Goal: Complete application form: Complete application form

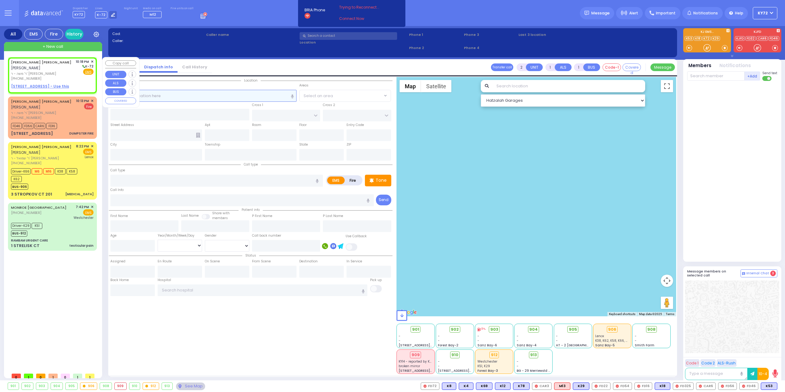
select select
radio input "true"
type input "[PERSON_NAME]"
type input "WEISS"
select select
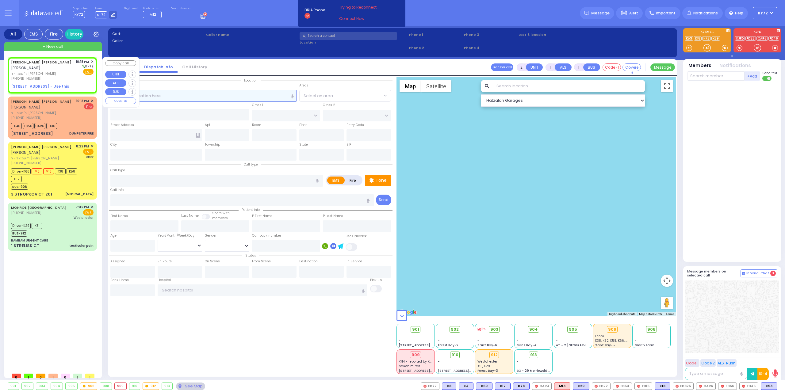
type input "22:18"
select select "Hatzalah Garages"
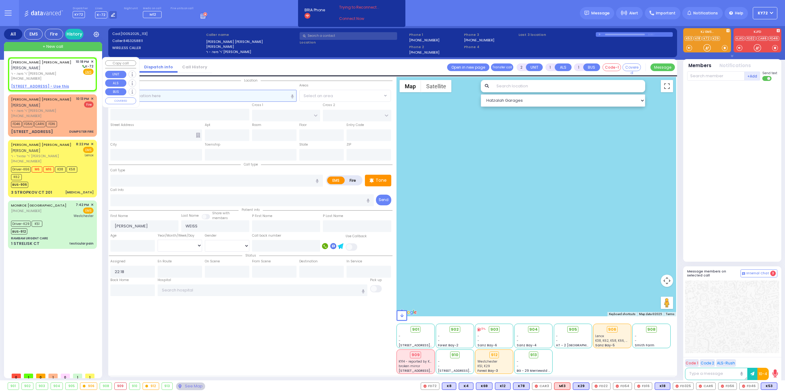
select select
radio input "true"
select select
select select "Hatzalah Garages"
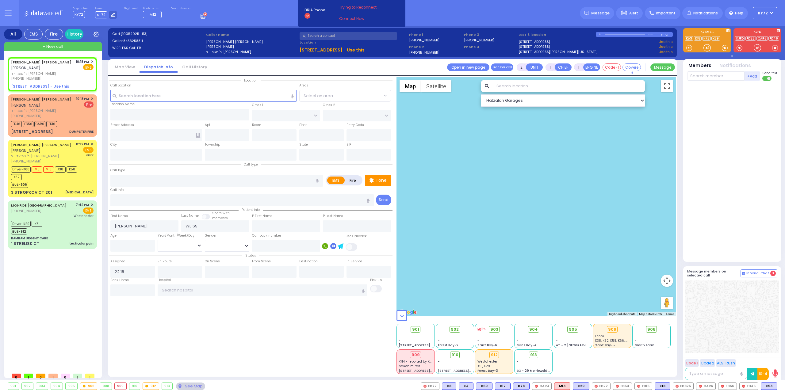
select select
radio input "true"
select select
select select "Hatzalah Garages"
click at [92, 61] on span "✕" at bounding box center [92, 61] width 3 height 5
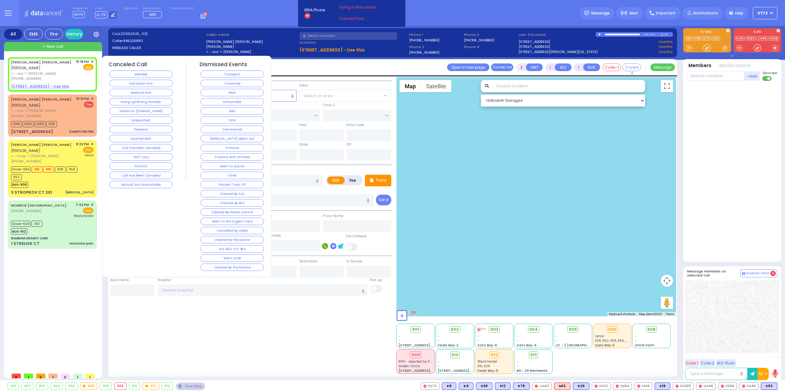
click at [116, 75] on button "Member" at bounding box center [141, 74] width 63 height 7
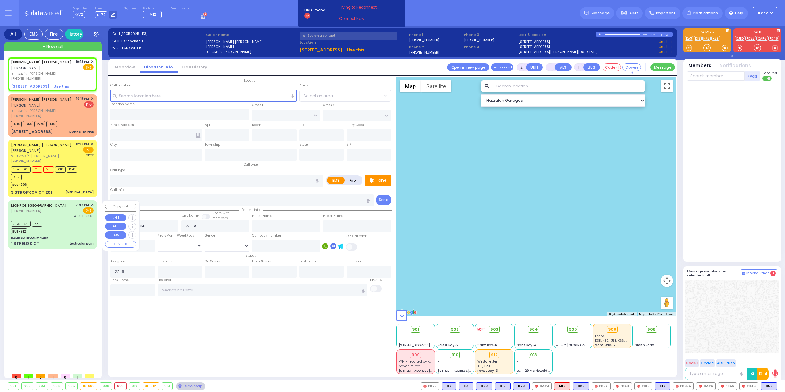
select select
radio input "true"
select select
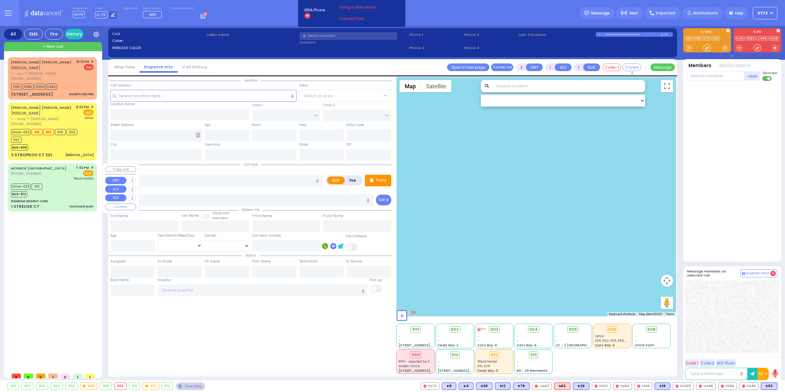
click at [66, 184] on div "Driver-K29 K51 BUS-912" at bounding box center [52, 189] width 83 height 15
type input "6"
select select
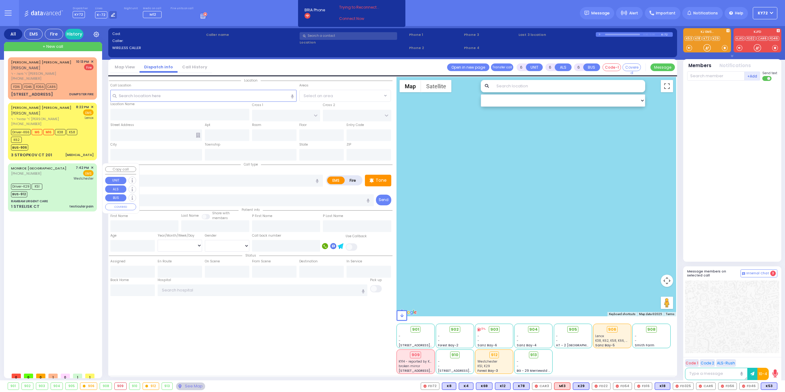
type input "testicular pain"
radio input "true"
type input "Carrillo"
type input "Jeanpierre"
type input "11"
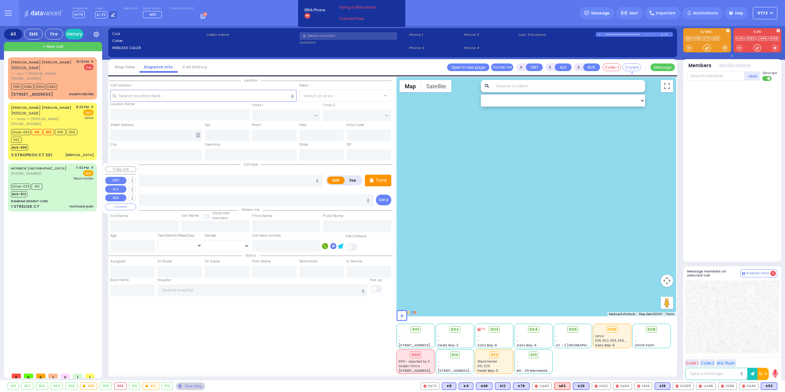
select select "Year"
select select "[DEMOGRAPHIC_DATA]"
type input "19:42"
type input "19:44"
type input "19:46"
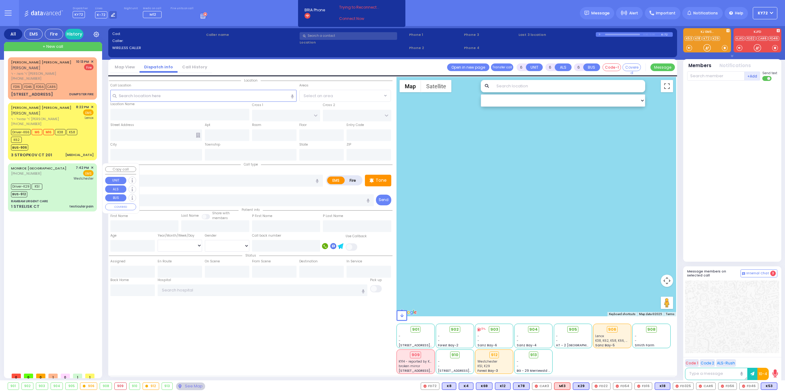
type input "19:51"
type input "20:20"
type input "20:30"
type input "Westchester Medical Center-Woods Road"
select select "Hatzalah Garages"
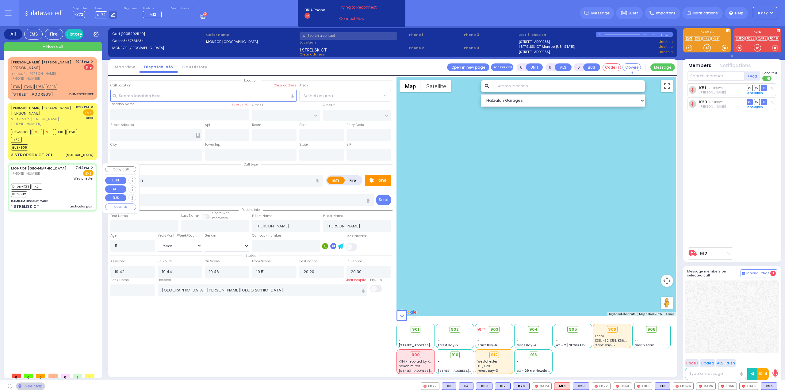
type input "RAMBAM URGENT CARE"
type input "FOREST RD"
type input "1 STRELISK CT"
type input "[PERSON_NAME]"
type input "[US_STATE]"
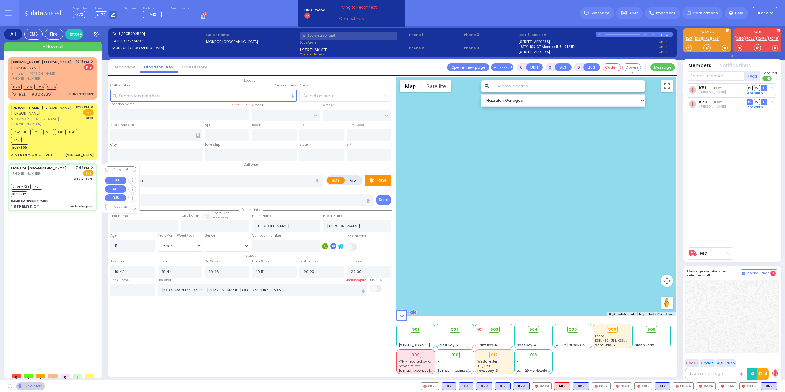
type input "10950"
select select "MONROE"
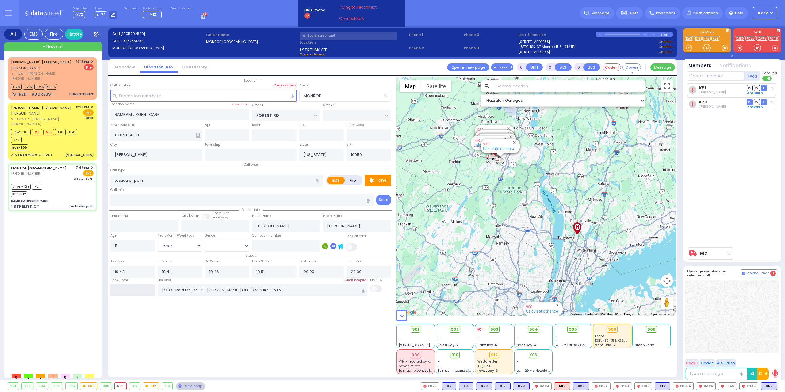
click at [125, 290] on input "text" at bounding box center [132, 291] width 44 height 12
type input "22:18"
select select
radio input "true"
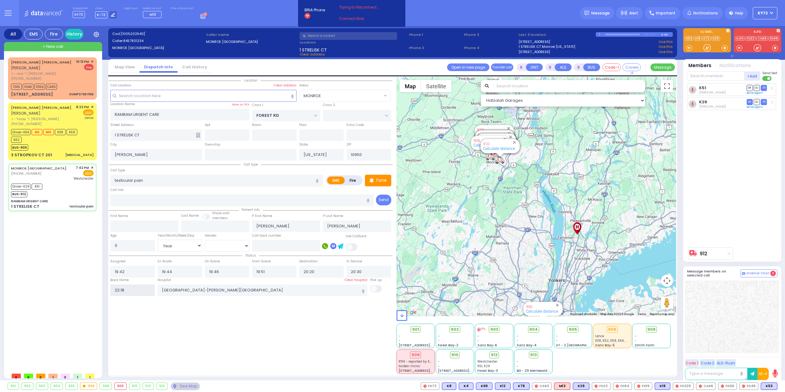
select select
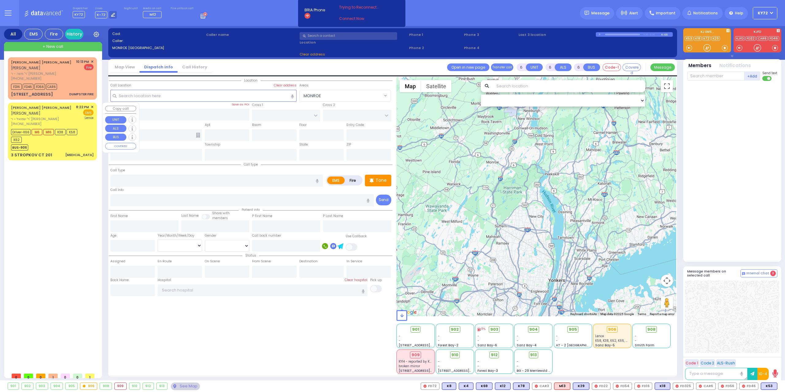
click at [75, 156] on div "3 STROPKOV CT 201 Sepsis" at bounding box center [52, 155] width 83 height 6
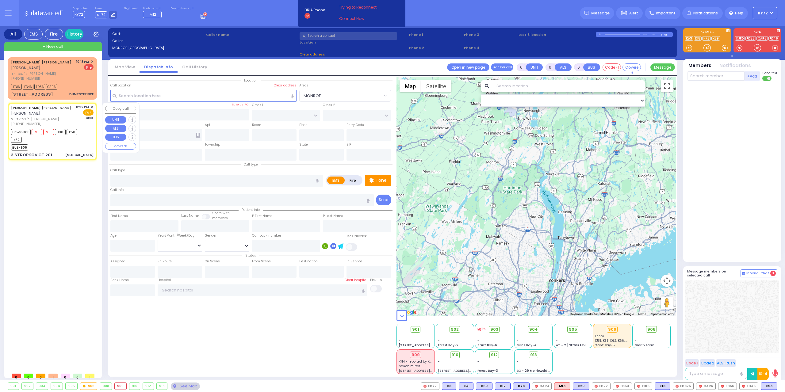
select select
type input "[MEDICAL_DATA]"
radio input "true"
type input "[PERSON_NAME]"
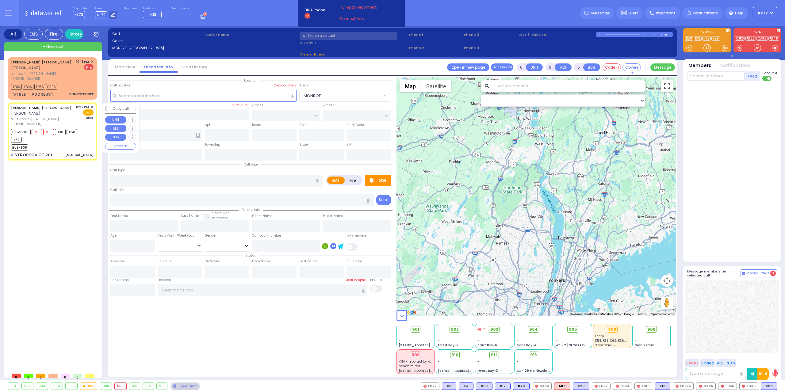
type input "[PERSON_NAME]"
type input "67"
select select "Year"
select select "[DEMOGRAPHIC_DATA]"
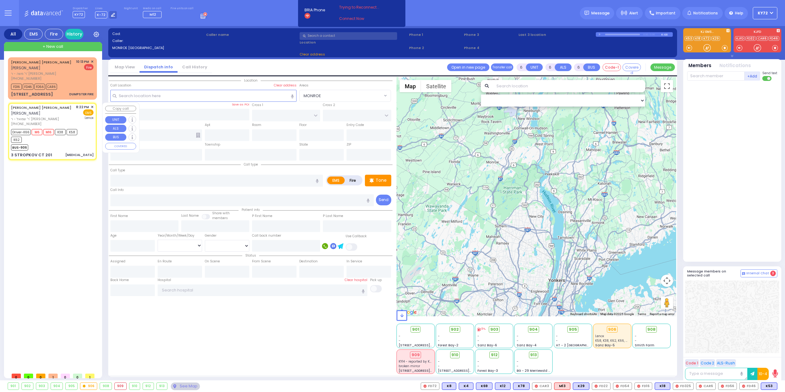
type input "20:22"
type input "20:24"
type input "20:26"
type input "20:50"
type input "21:55"
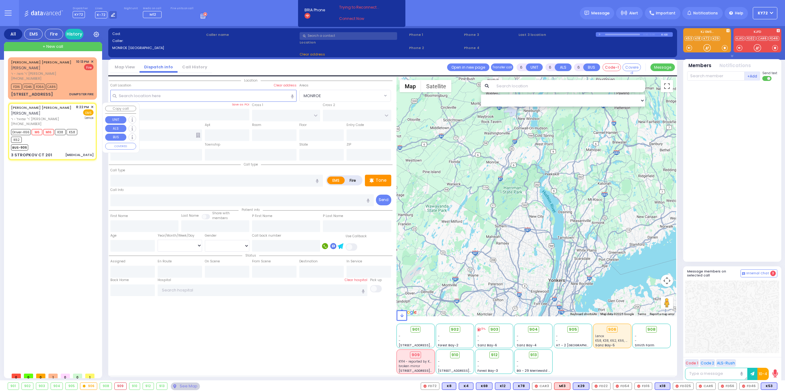
type input "22:10"
type input "[GEOGRAPHIC_DATA]"
select select "Hatzalah Garages"
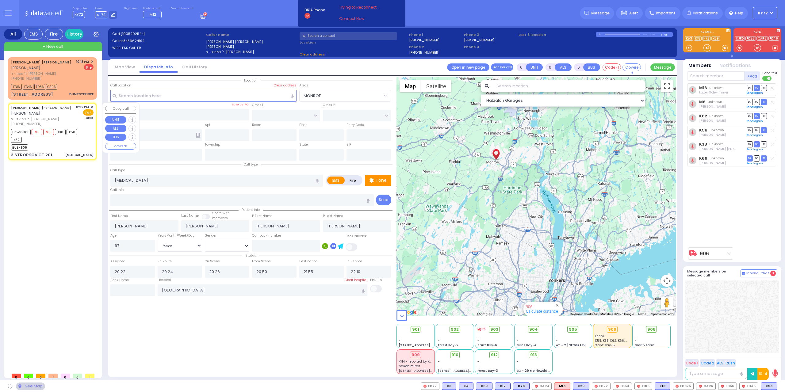
type input "RIMENEV COURT"
type input "DAJ BLVD"
type input "3 STROPKOV CT"
type input "201"
type input "[PERSON_NAME]"
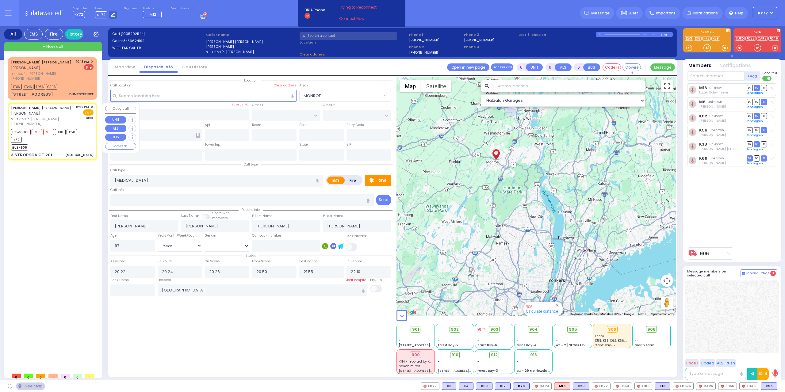
type input "[US_STATE]"
type input "10950"
select select "SECTION 1"
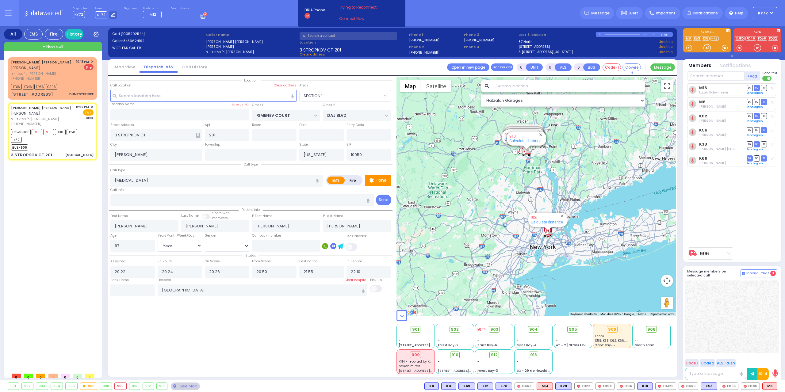
select select
radio input "true"
select select "Year"
select select "[DEMOGRAPHIC_DATA]"
type input "21:08"
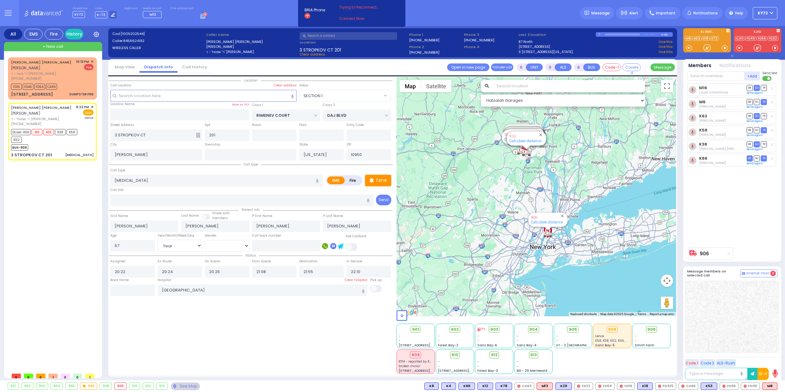
select select "Hatzalah Garages"
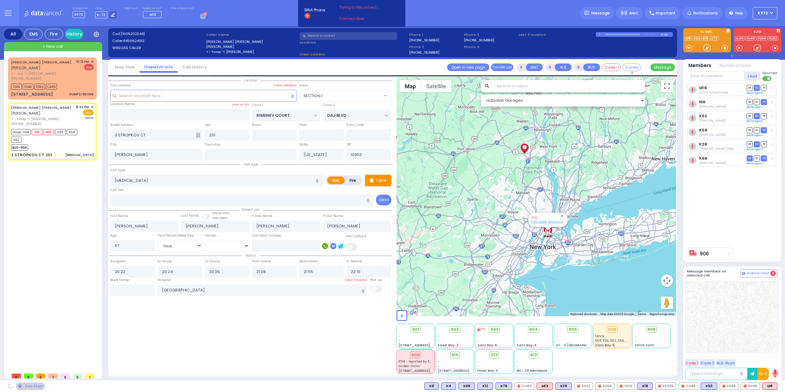
select select "SECTION 1"
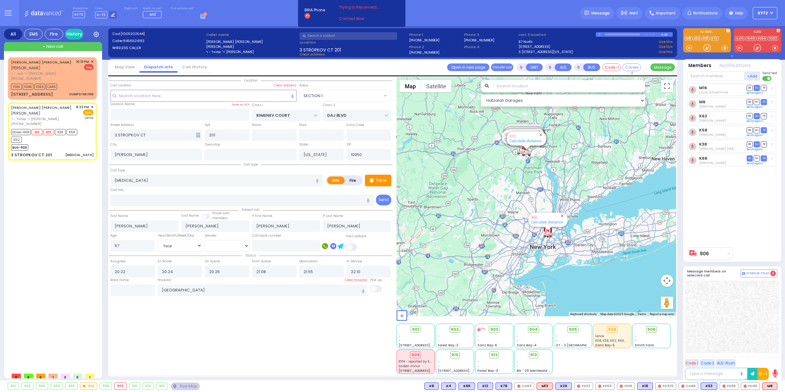
select select
radio input "true"
select select "Year"
select select "[DEMOGRAPHIC_DATA]"
select select "Hatzalah Garages"
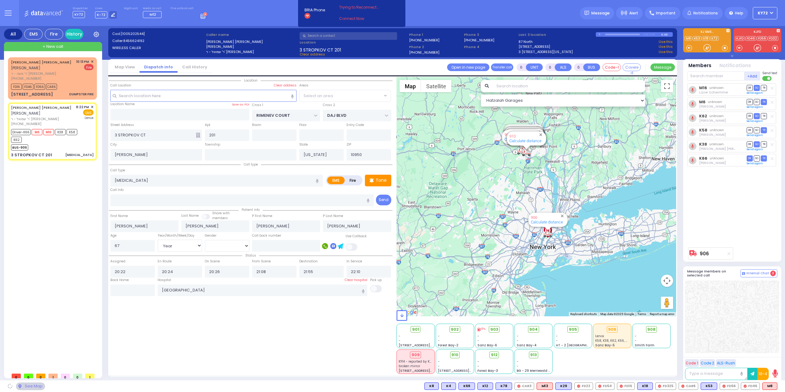
select select "SECTION 1"
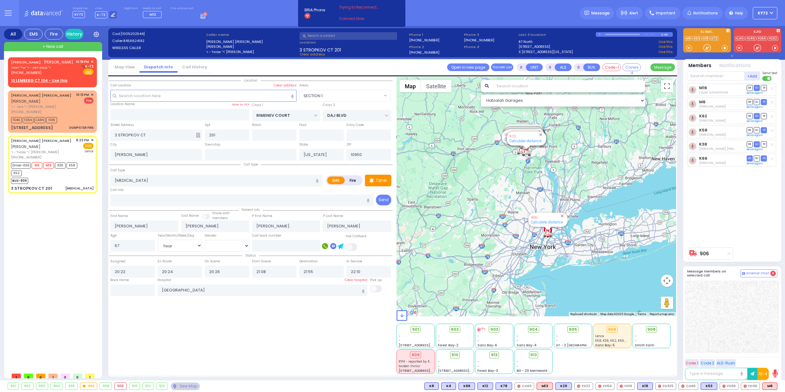
select select
radio input "true"
select select "Year"
select select "[DEMOGRAPHIC_DATA]"
select select "Hatzalah Garages"
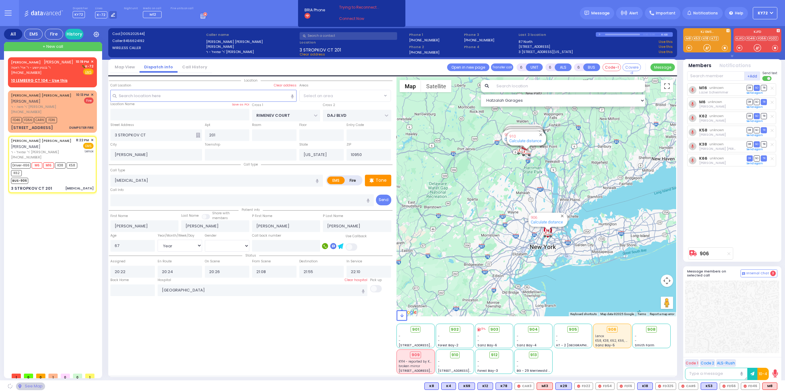
select select "SECTION 1"
click at [63, 63] on div "[PERSON_NAME] [PERSON_NAME]" at bounding box center [42, 62] width 62 height 6
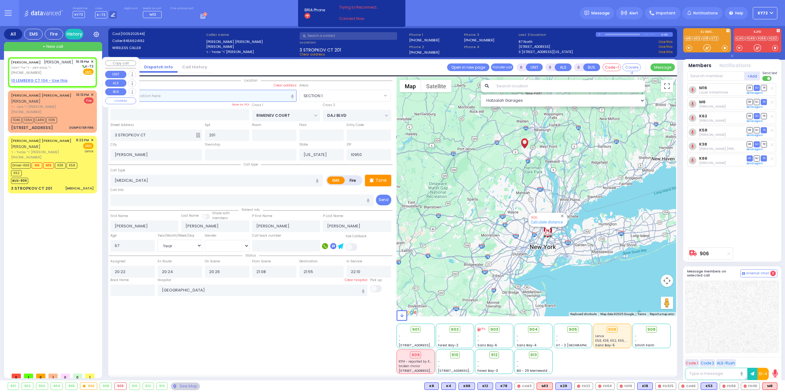
type input "2"
type input "1"
select select
radio input "true"
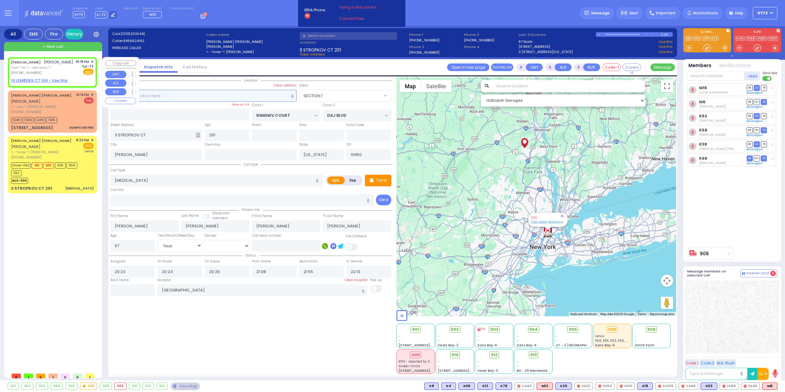
type input "[PERSON_NAME]"
select select
type input "22:19"
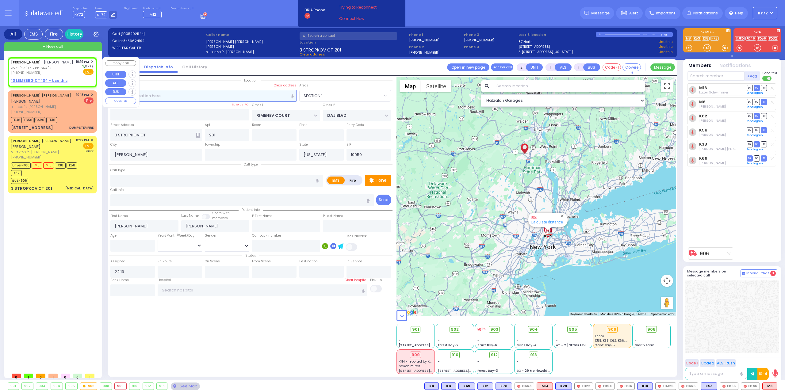
select select "Hatzalah Garages"
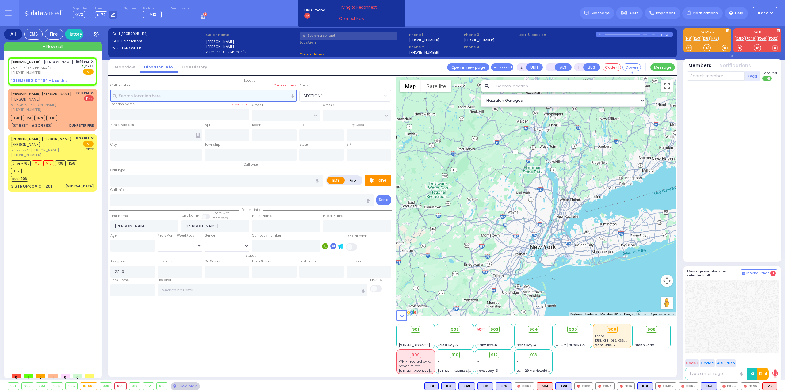
select select
radio input "true"
select select
select select "Hatzalah Garages"
select select
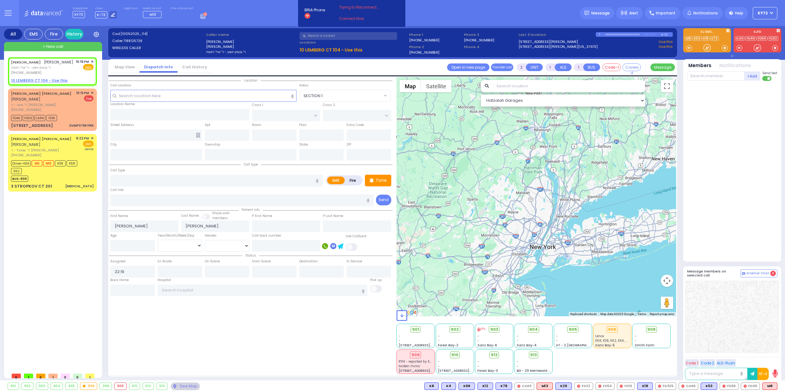
radio input "true"
select select
select select "Hatzalah Garages"
click at [373, 182] on icon at bounding box center [372, 180] width 4 height 7
click at [75, 74] on div "YITZCHOK EIZIK KRAUS יצחק אייזיק קרויס ר' בנציון יושע - ר' ארי' ראטה (718) 812-…" at bounding box center [52, 67] width 83 height 16
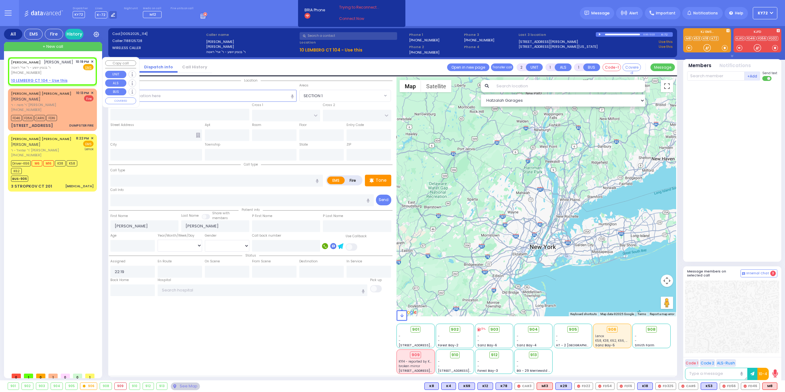
select select
radio input "true"
select select
select select "Hatzalah Garages"
click at [206, 95] on input "text" at bounding box center [203, 96] width 186 height 12
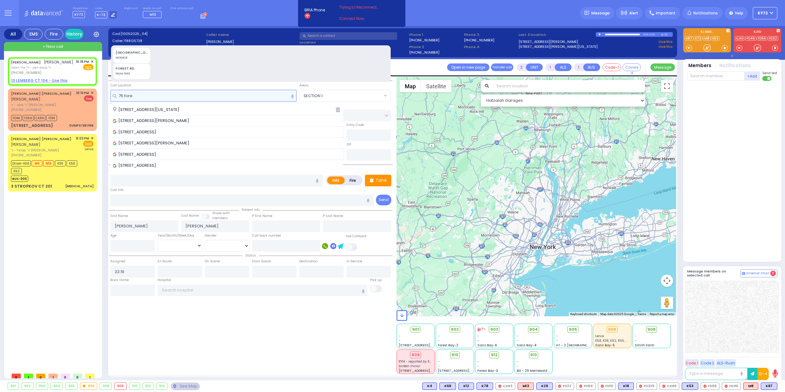
type input "75 fore"
click at [204, 110] on div "[STREET_ADDRESS][US_STATE]" at bounding box center [222, 110] width 218 height 6
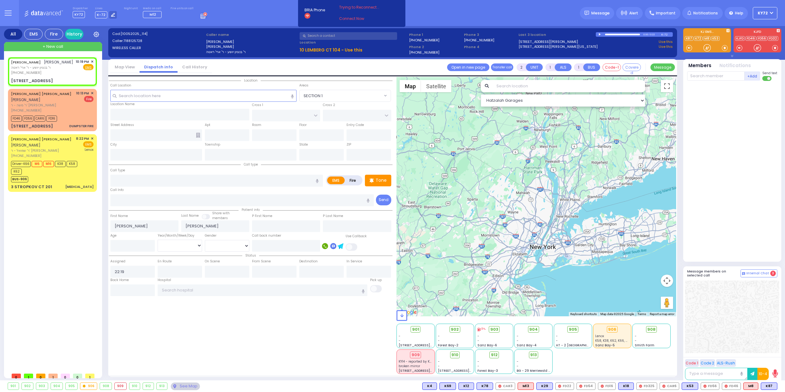
select select
radio input "true"
select select
type input "GORLITZ COURT"
type input "SCHUNNEMUNK RD"
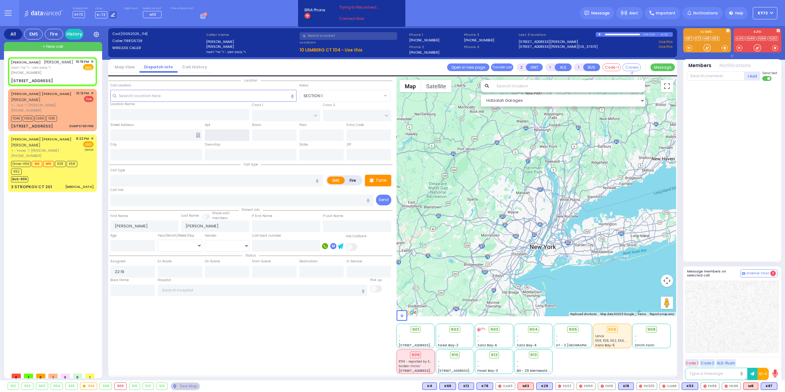
type input "[STREET_ADDRESS]"
type input "Monroe"
type input "[US_STATE]"
type input "10950"
select select "Hatzalah Garages"
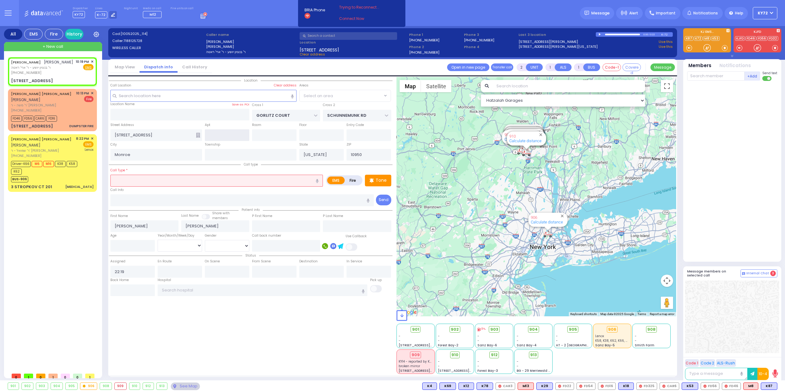
select select "PALM TREE"
click at [767, 386] on span "K87" at bounding box center [769, 386] width 16 height 7
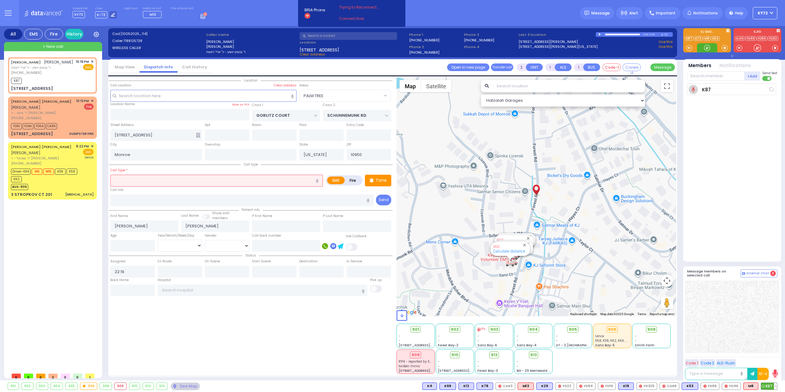
select select
radio input "true"
select select
type input "22:20"
select select "Hatzalah Garages"
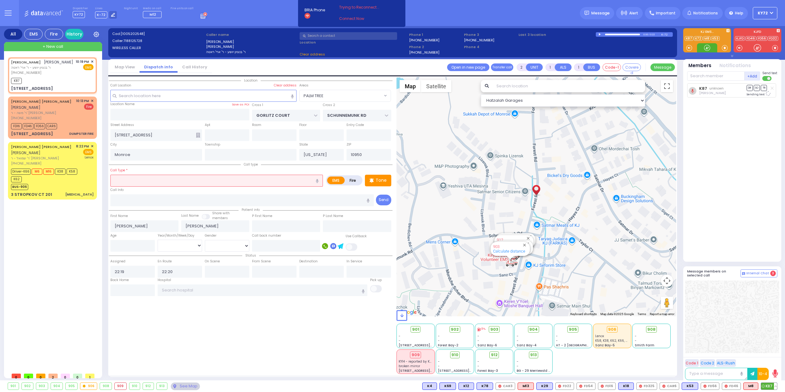
select select "PALM TREE"
click at [176, 179] on input "text" at bounding box center [216, 181] width 213 height 12
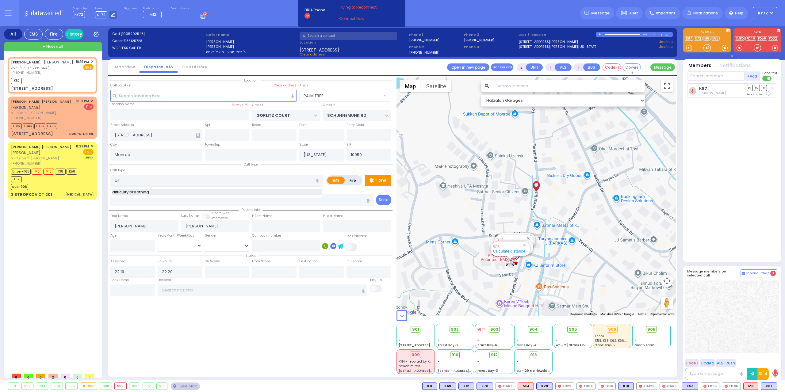
click at [168, 189] on div "difficulty breathing" at bounding box center [217, 192] width 210 height 6
type input "difficulty breathing"
select select
radio input "true"
select select
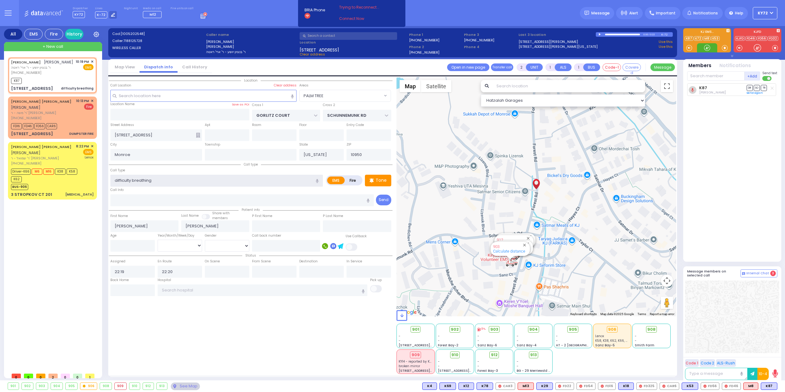
select select "Hatzalah Garages"
select select "PALM TREE"
click at [710, 69] on div "Members Notifications +Add" at bounding box center [732, 160] width 98 height 203
click at [712, 76] on input "text" at bounding box center [715, 75] width 57 height 9
type input "7"
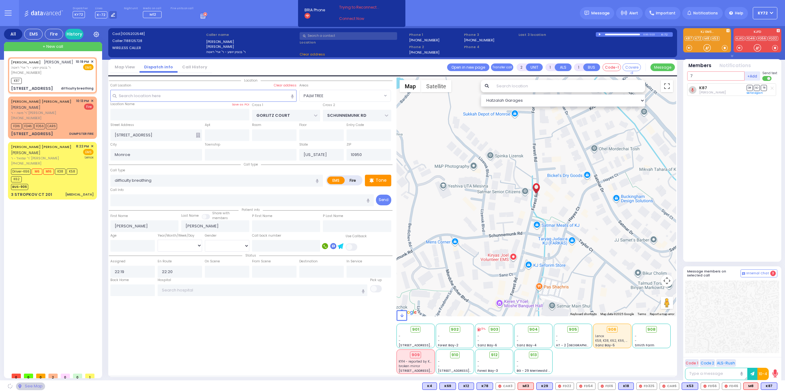
select select
radio input "true"
select select
select select "Hatzalah Garages"
type input "78"
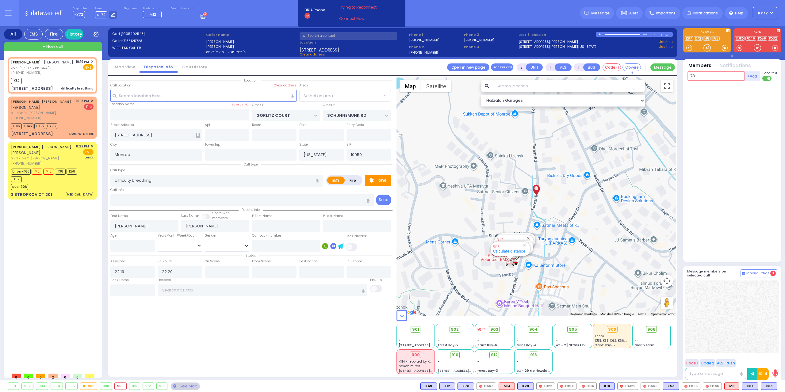
select select "PALM TREE"
type input "78"
select select
radio input "true"
select select
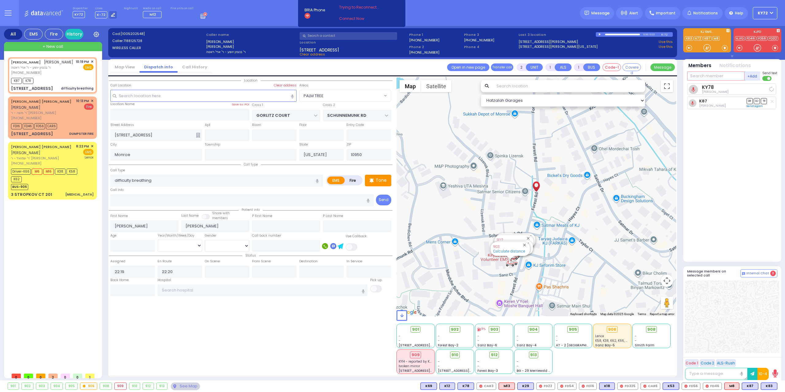
select select "Hatzalah Garages"
select select "PALM TREE"
click at [769, 387] on span "K83" at bounding box center [769, 386] width 16 height 7
select select
radio input "true"
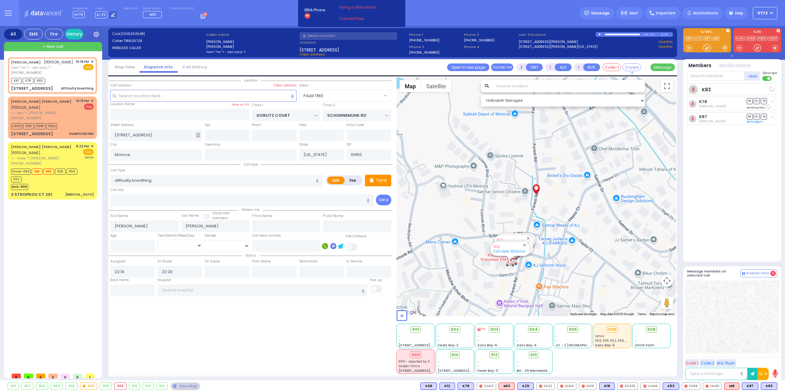
select select
select select "Hatzalah Garages"
click at [767, 388] on span "M12" at bounding box center [770, 386] width 16 height 7
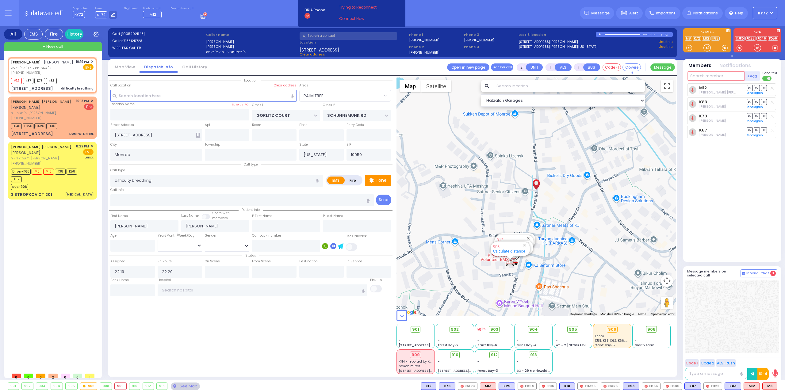
click at [726, 77] on input "text" at bounding box center [715, 75] width 57 height 9
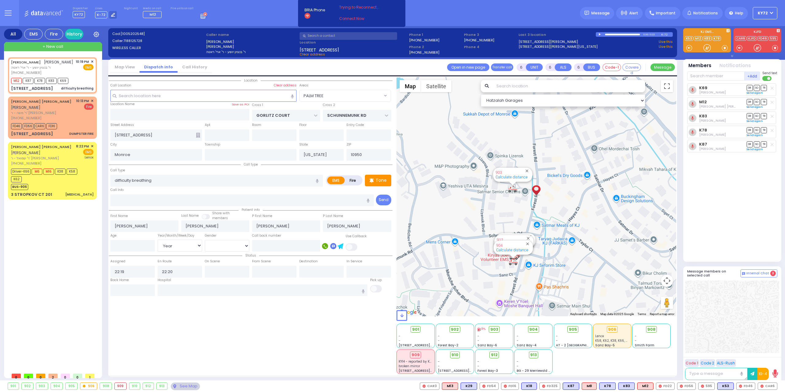
select select "PALM TREE"
select select "Year"
select select
radio input "true"
select select "Year"
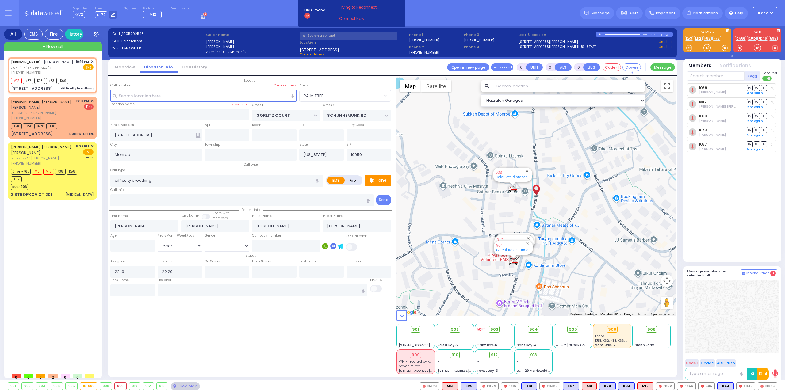
select select "Hatzalah Garages"
select select "PALM TREE"
select select
radio input "true"
select select "Year"
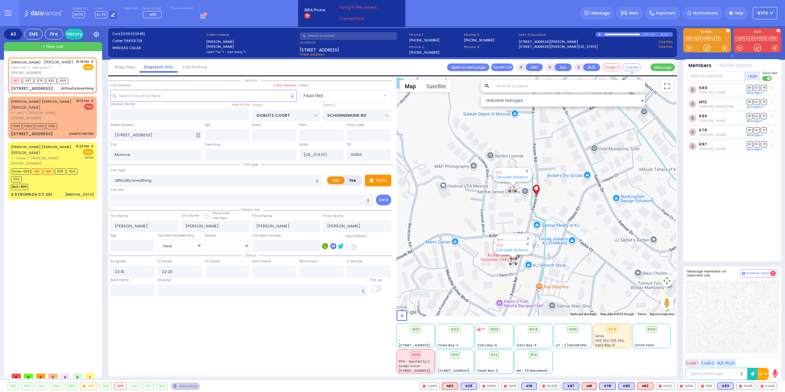
select select "Hatzalah Garages"
select select "PALM TREE"
select select
radio input "true"
select select "Year"
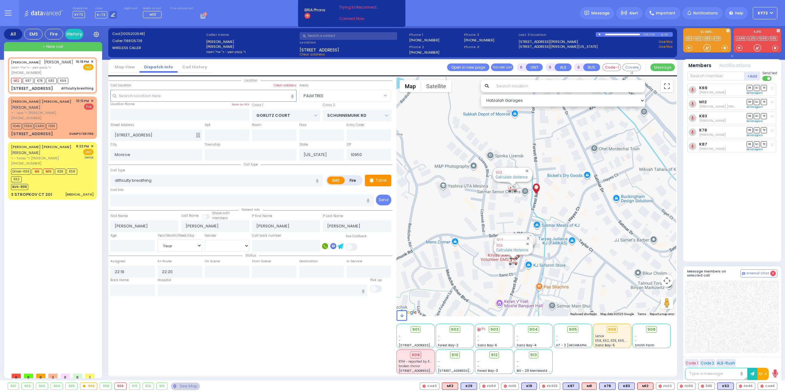
select select "Hatzalah Garages"
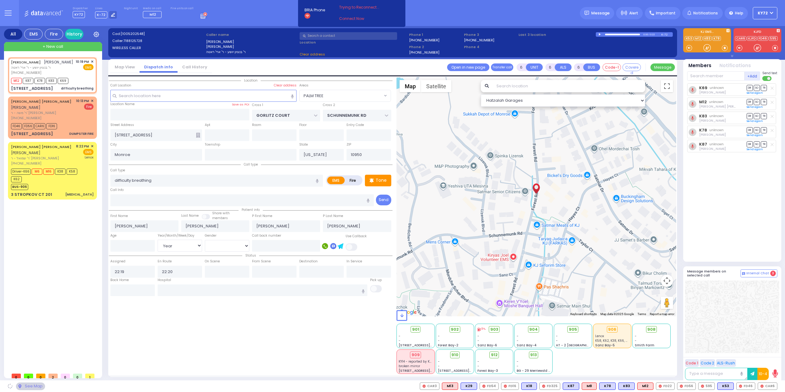
select select "PALM TREE"
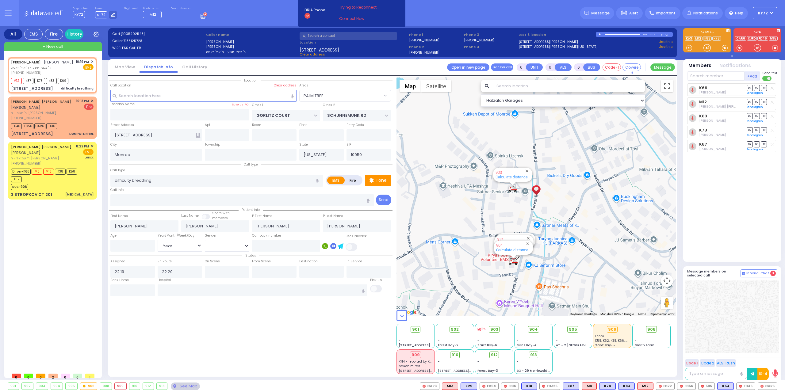
select select
radio input "true"
select select "Year"
select select "Hatzalah Garages"
select select "PALM TREE"
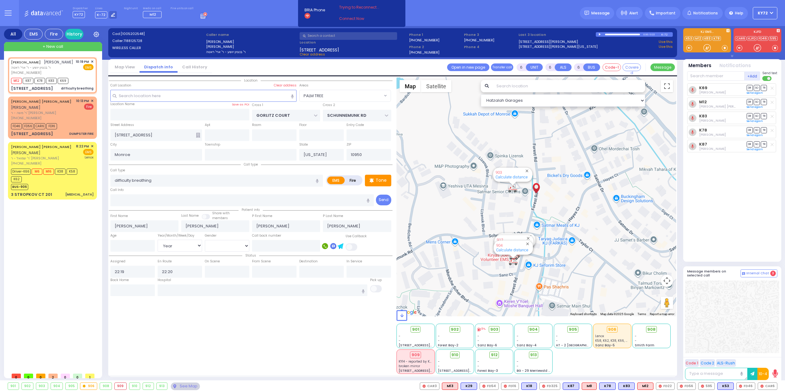
select select
radio input "true"
select select "Year"
select select "Hatzalah Garages"
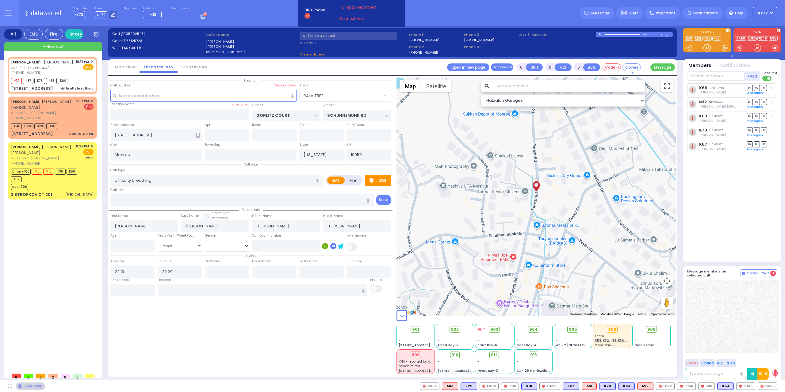
select select "PALM TREE"
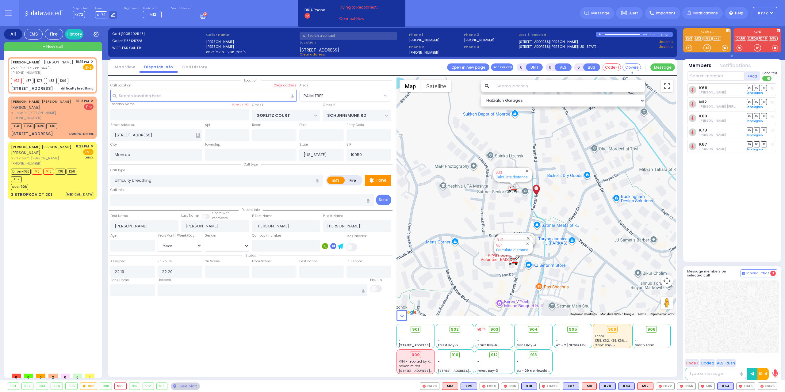
select select
radio input "true"
select select "Year"
select select "Hatzalah Garages"
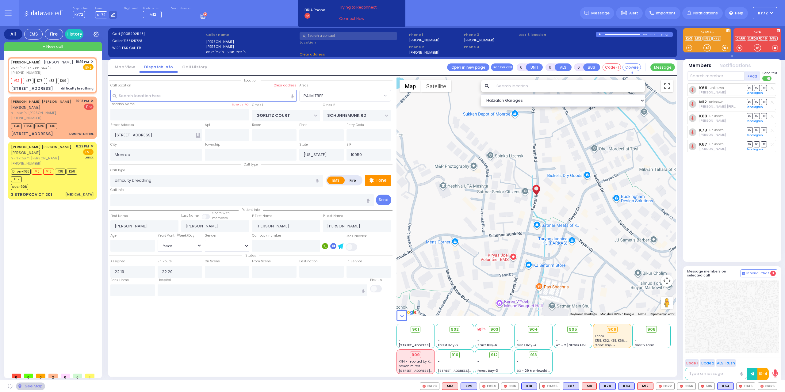
select select "PALM TREE"
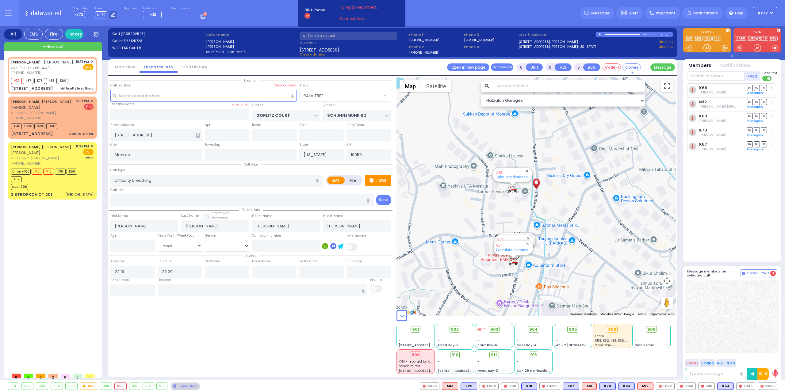
select select
radio input "true"
select select "Year"
select select "Hatzalah Garages"
select select "PALM TREE"
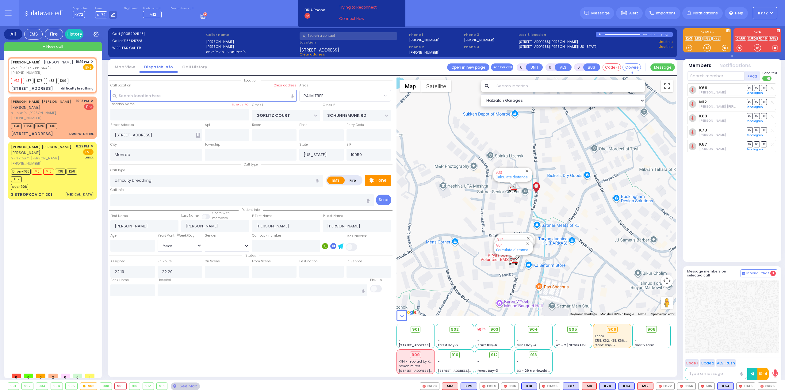
select select
radio input "true"
select select "Year"
select select "Hatzalah Garages"
select select "PALM TREE"
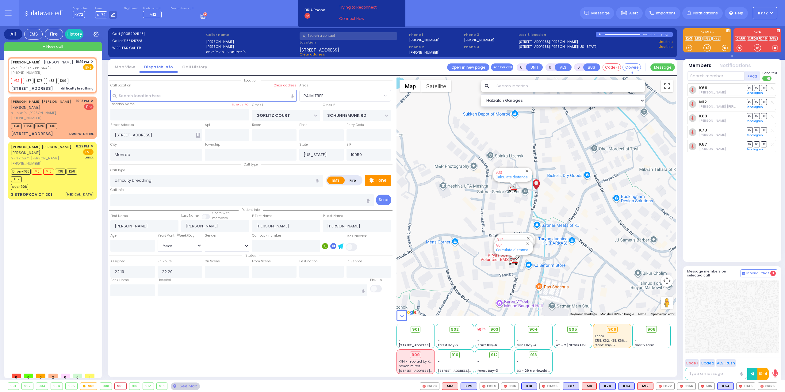
select select
radio input "true"
select select "Year"
select select "Hatzalah Garages"
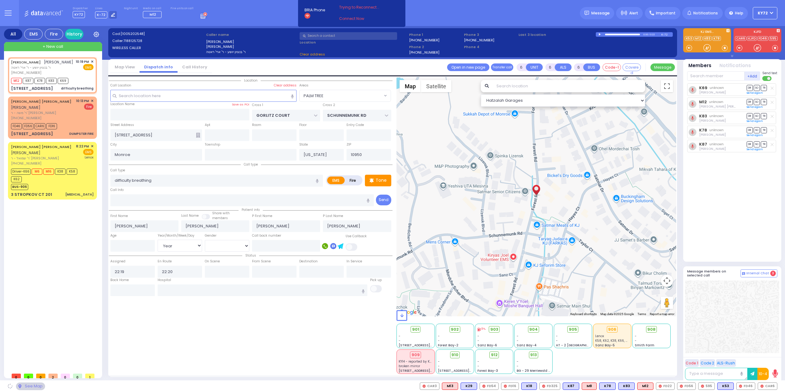
select select "PALM TREE"
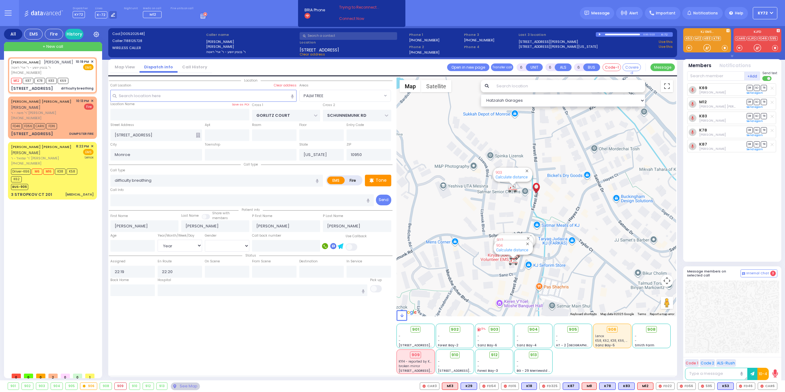
select select
radio input "true"
select select "Year"
select select "Hatzalah Garages"
select select "PALM TREE"
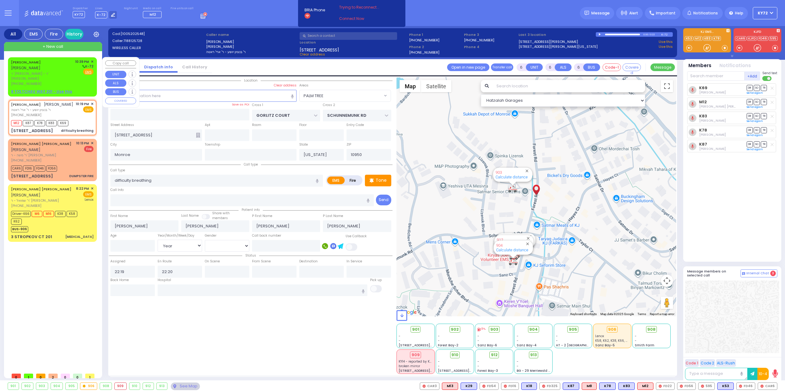
click at [39, 71] on span "ר' [PERSON_NAME] - ר' [PERSON_NAME]" at bounding box center [42, 76] width 62 height 10
type input "2"
type input "1"
select select
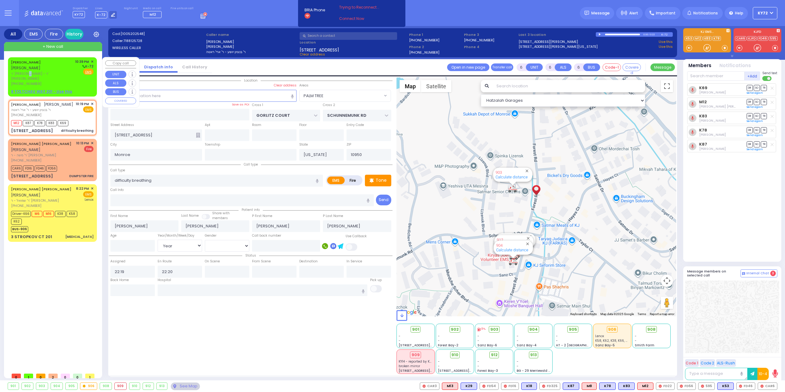
radio input "true"
type input "[PERSON_NAME]"
select select
type input "22:39"
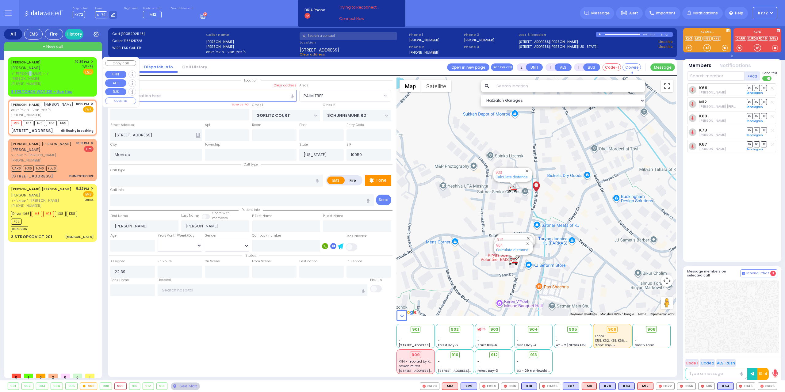
select select "Hatzalah Garages"
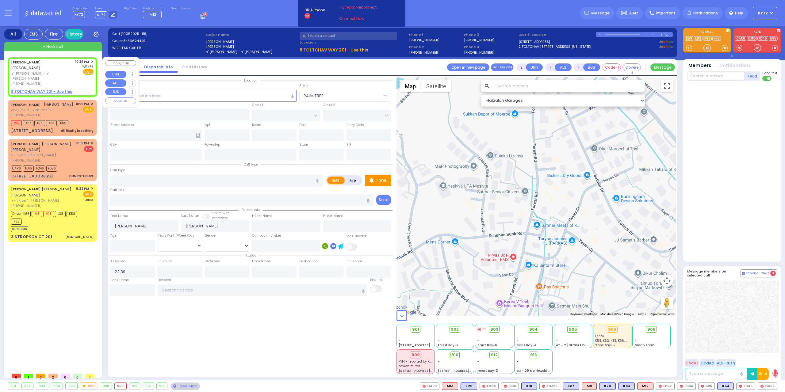
click at [67, 66] on div "[PERSON_NAME] [PERSON_NAME] ר' [PERSON_NAME]' [PERSON_NAME] [PHONE_NUMBER] 10:3…" at bounding box center [52, 72] width 83 height 27
select select
radio input "true"
select select
select select "Hatzalah Garages"
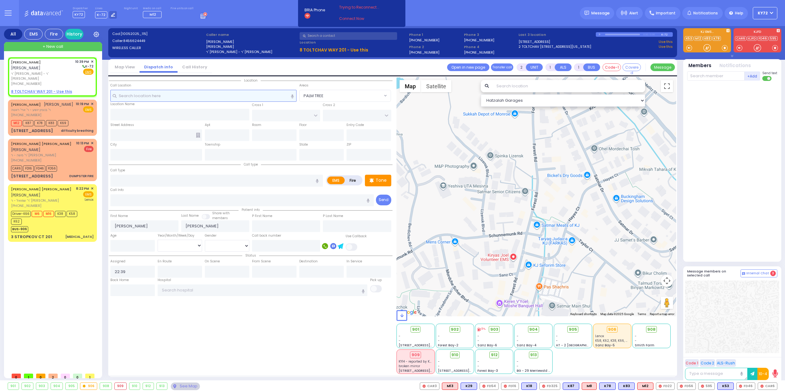
click at [218, 97] on input "text" at bounding box center [203, 96] width 186 height 12
type input "59"
select select
radio input "true"
select select
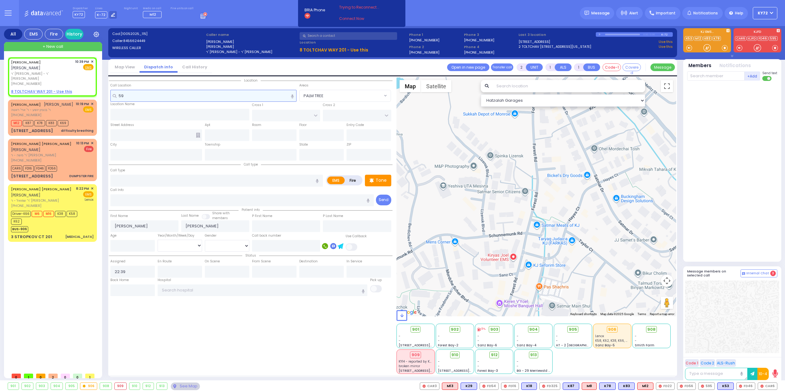
select select "Hatzalah Garages"
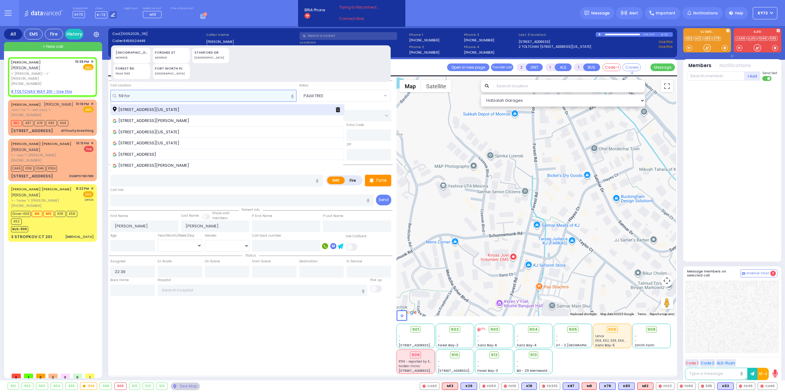
type input "59 for"
click at [215, 106] on div "[STREET_ADDRESS][US_STATE]" at bounding box center [227, 109] width 234 height 11
click at [214, 108] on div "[STREET_ADDRESS][US_STATE]" at bounding box center [222, 110] width 218 height 6
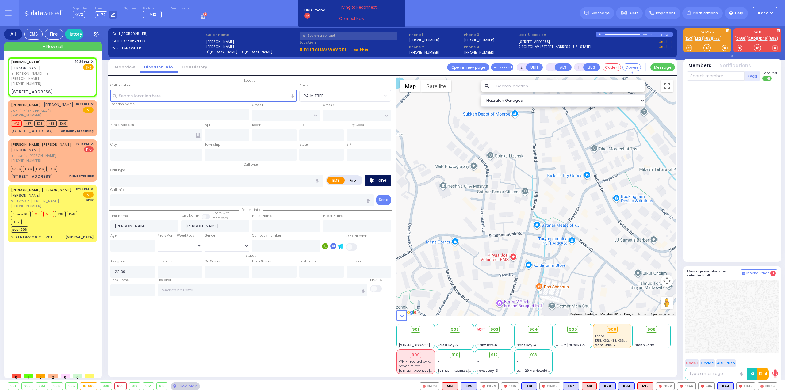
click at [379, 178] on p "Tone" at bounding box center [381, 180] width 11 height 6
select select
radio input "true"
select select
select select "Hatzalah Garages"
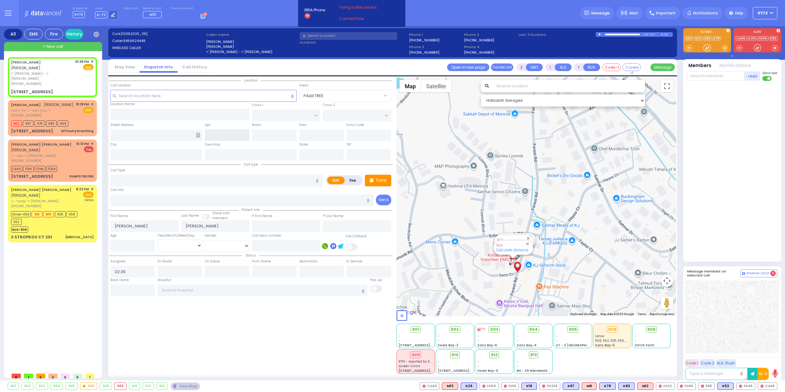
type input "SANZ COURT"
type input "HAYES COURT"
type input "[STREET_ADDRESS]"
type input "Monroe"
type input "[US_STATE]"
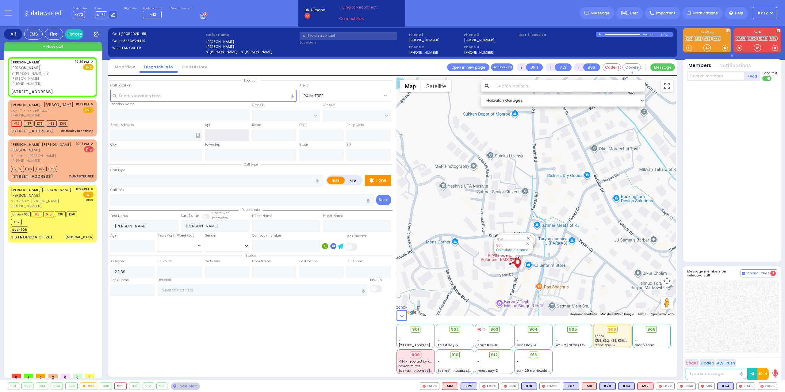
type input "10950"
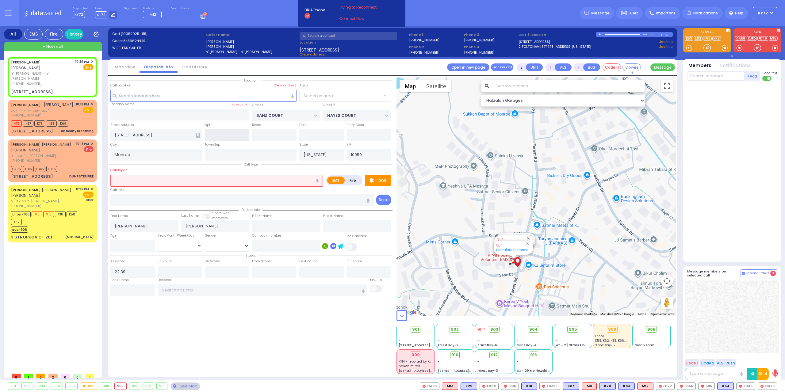
select select "SECTION 2"
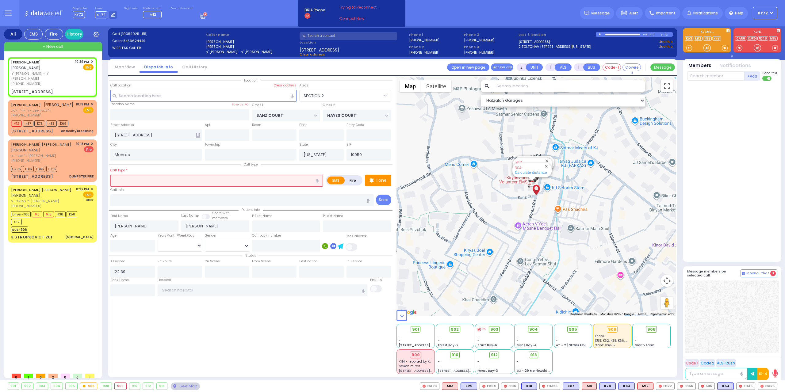
click at [266, 180] on input "text" at bounding box center [216, 181] width 213 height 12
type input "child fell"
select select
radio input "true"
select select
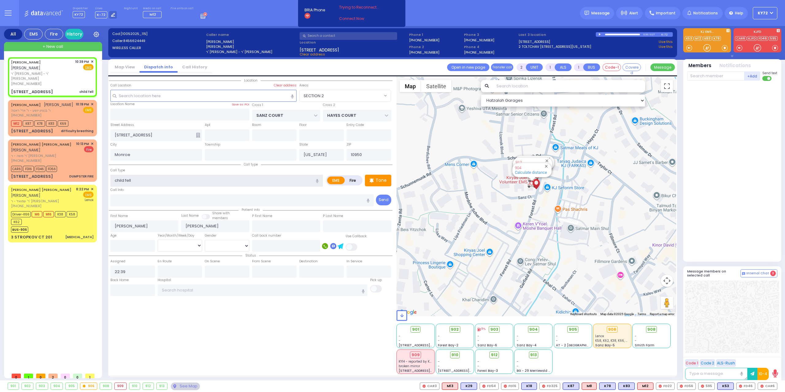
select select "Hatzalah Garages"
select select "SECTION 2"
type input "child fell"
click at [713, 77] on input "text" at bounding box center [715, 75] width 57 height 9
select select
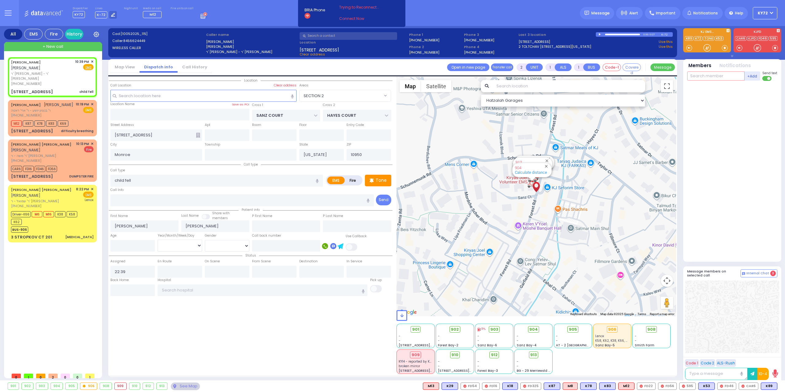
radio input "true"
select select
select select "Hatzalah Garages"
select select
radio input "true"
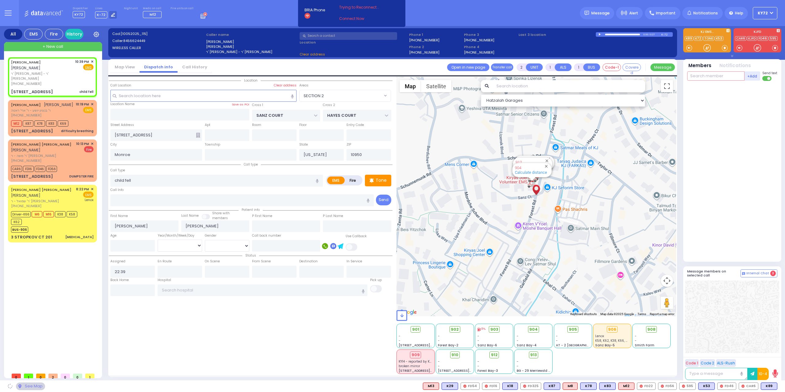
select select
select select "Hatzalah Garages"
click at [767, 385] on span "K89" at bounding box center [769, 386] width 16 height 7
select select "SECTION 2"
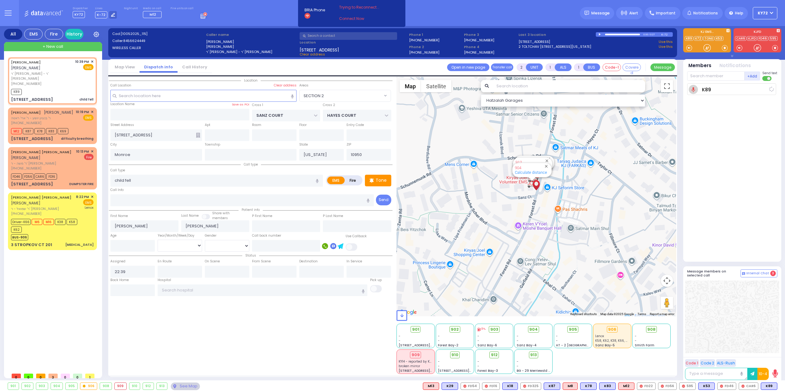
select select
radio input "true"
select select
type input "22:40"
select select "Hatzalah Garages"
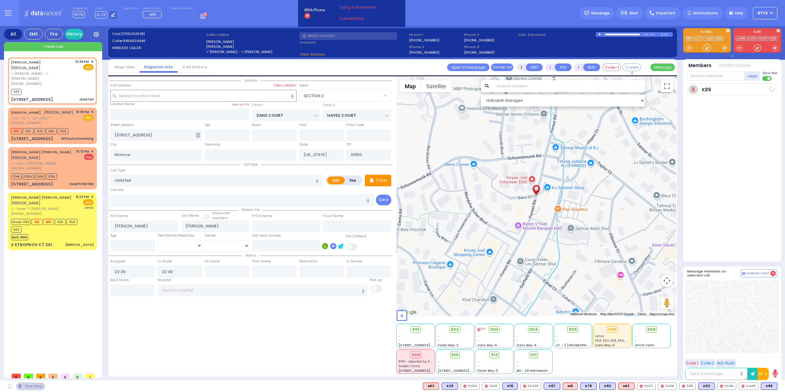
select select "SECTION 2"
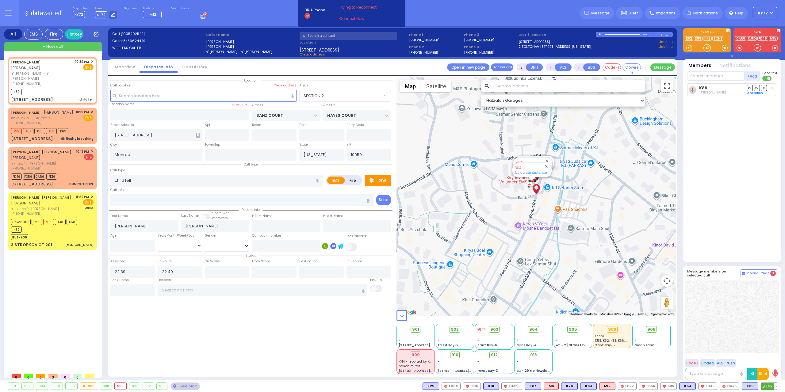
click at [768, 386] on span "K62" at bounding box center [769, 386] width 16 height 7
select select
radio input "true"
select select
select select "Hatzalah Garages"
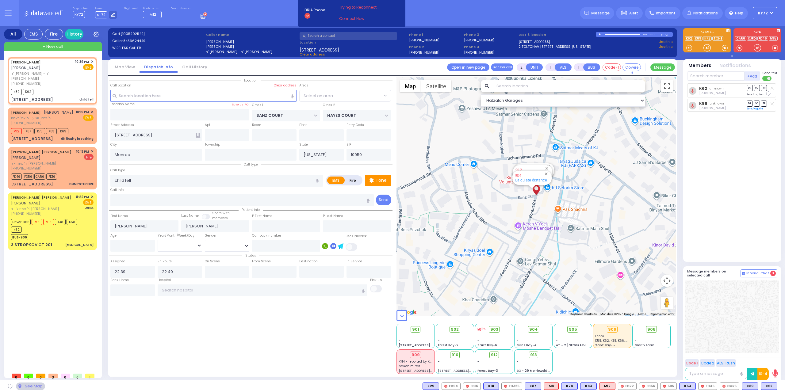
select select "SECTION 2"
click at [698, 73] on input "text" at bounding box center [715, 75] width 57 height 9
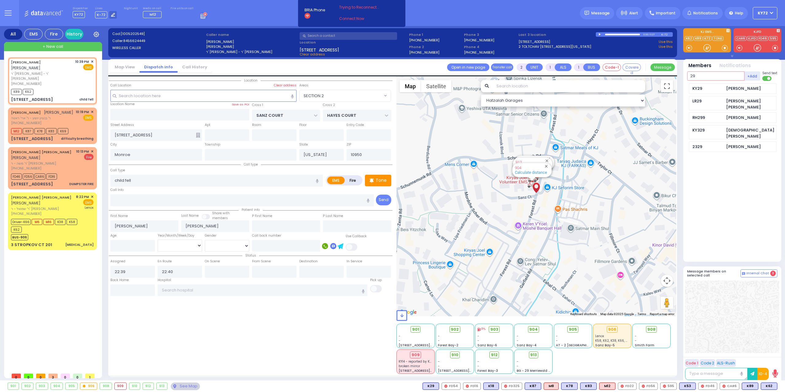
type input "29"
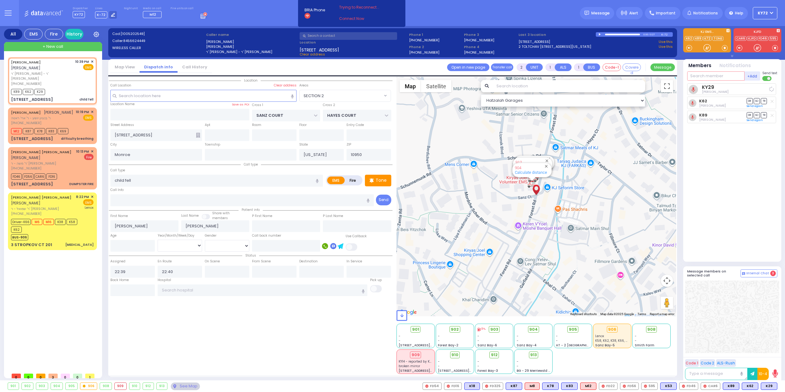
select select
radio input "true"
select select
select select "Hatzalah Garages"
select select "SECTION 2"
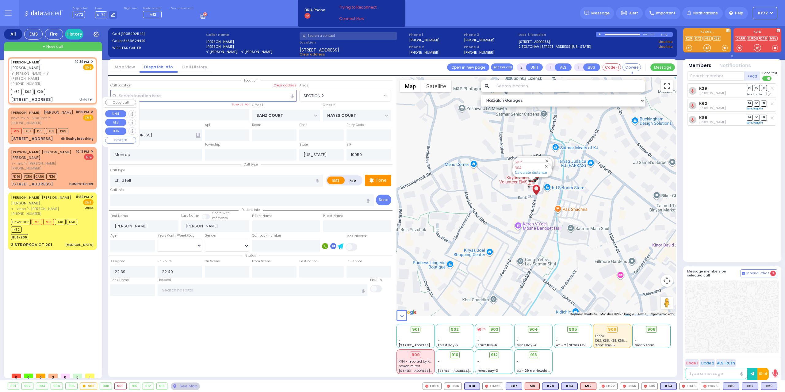
click at [30, 110] on div "[PERSON_NAME] [PERSON_NAME] ר' בנציון יושע - ר' ארי' ראטה [PHONE_NUMBER]" at bounding box center [42, 118] width 62 height 16
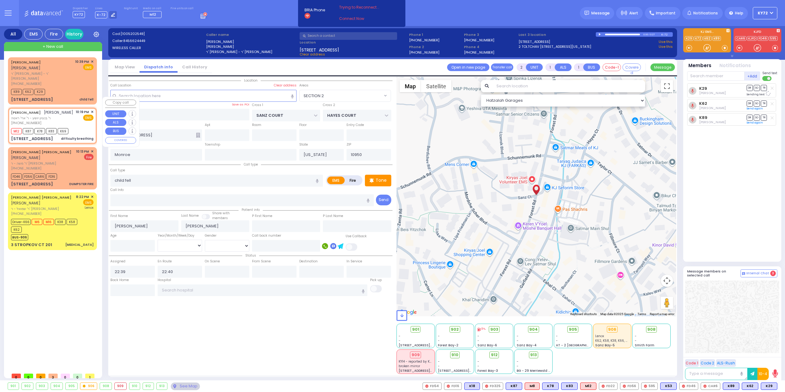
type input "6"
select select
type input "difficulty breathing"
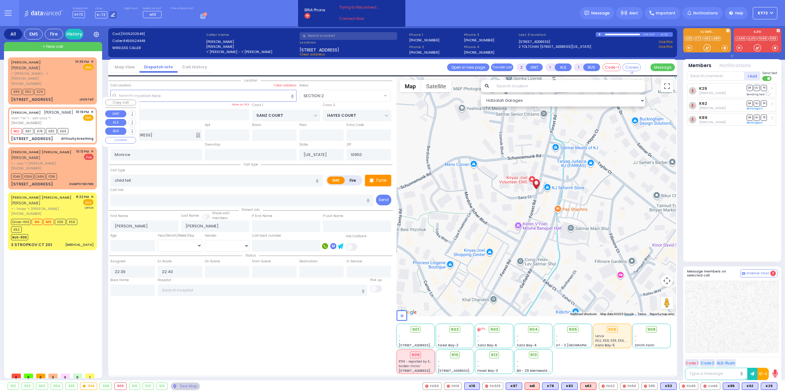
radio input "true"
type input "[PERSON_NAME]"
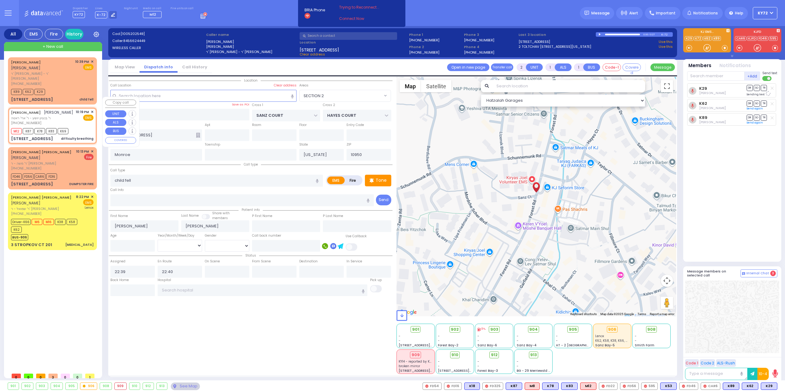
select select "Year"
type input "22:19"
type input "22:20"
select select "Hatzalah Garages"
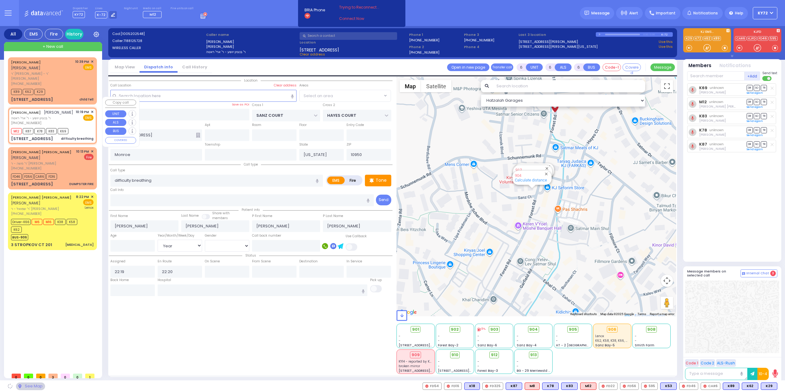
type input "GORLITZ COURT"
type input "SCHUNNEMUNK RD"
type input "[STREET_ADDRESS]"
select select "PALM TREE"
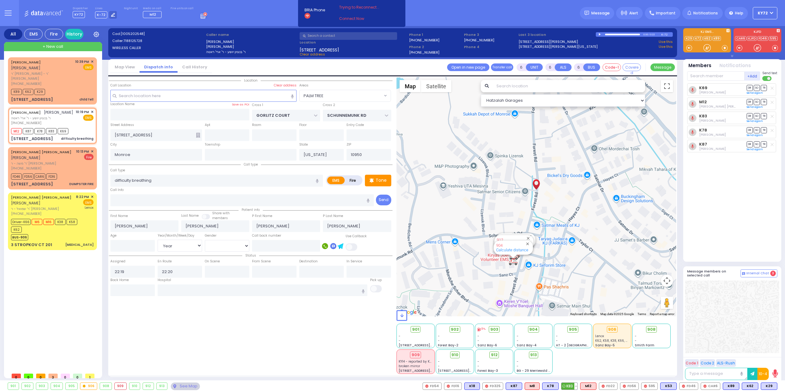
click at [578, 388] on button at bounding box center [576, 386] width 3 height 7
click at [575, 360] on icon at bounding box center [571, 359] width 6 height 6
click at [559, 386] on button at bounding box center [557, 386] width 3 height 7
click at [556, 362] on icon at bounding box center [552, 359] width 6 height 6
click at [556, 352] on icon at bounding box center [552, 351] width 6 height 6
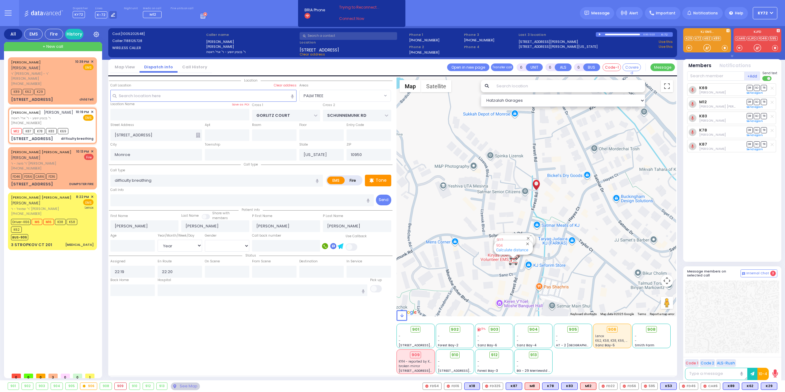
click at [581, 362] on div "901 - - [STREET_ADDRESS][PERSON_NAME] - - - -" at bounding box center [537, 348] width 280 height 51
click at [78, 119] on div "10:19 PM ✕ EMS" at bounding box center [85, 118] width 18 height 16
select select
radio input "true"
select select "Year"
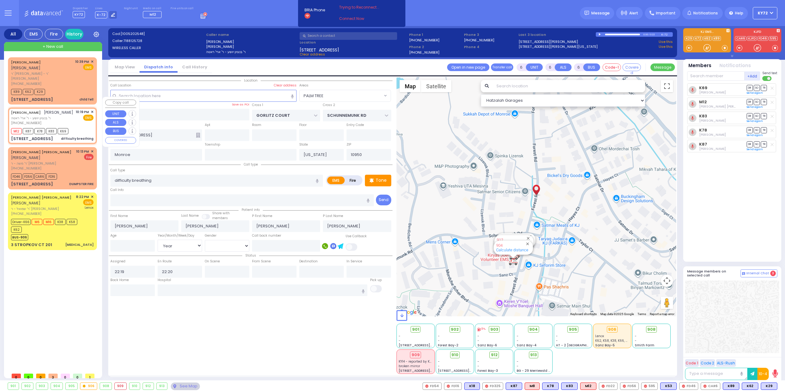
select select "Hatzalah Garages"
select select "PALM TREE"
click at [63, 81] on div "[PHONE_NUMBER]" at bounding box center [42, 83] width 62 height 5
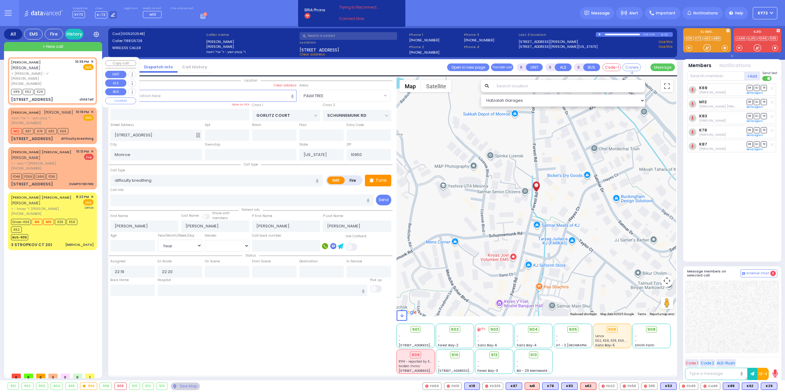
type input "2"
type input "1"
select select
type input "child fell"
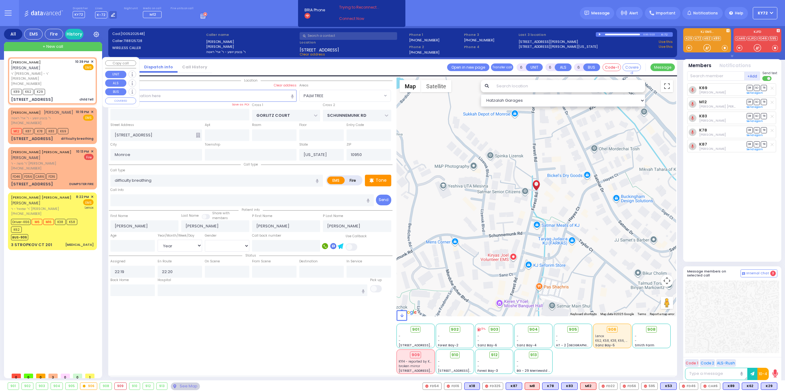
radio input "true"
type input "[PERSON_NAME]"
select select
type input "22:39"
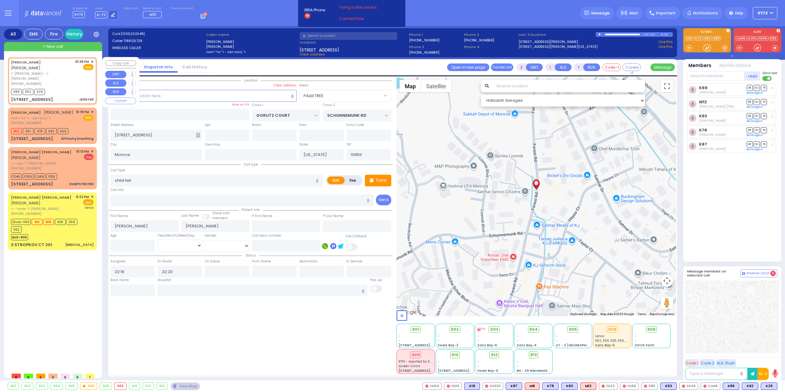
type input "22:40"
type input "SANZ COURT"
type input "HAYES COURT"
type input "[STREET_ADDRESS]"
select select "SECTION 2"
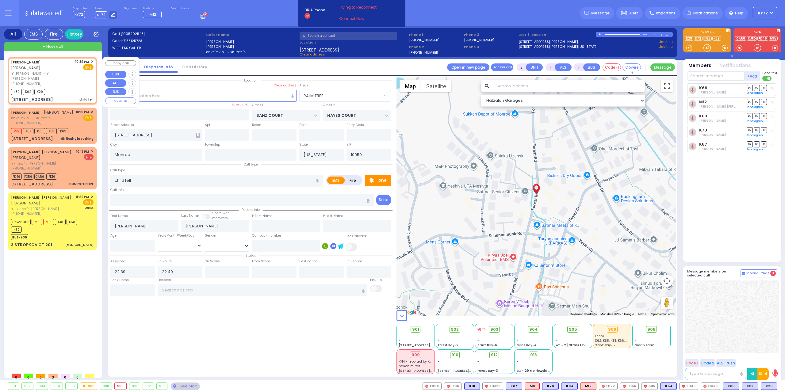
select select "Hatzalah Garages"
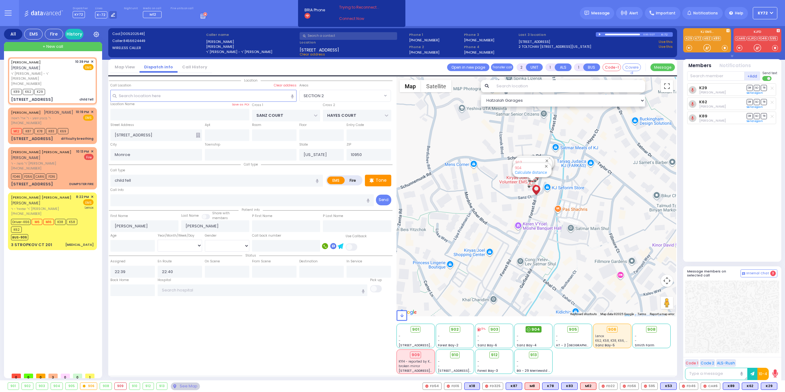
click at [532, 330] on span "904" at bounding box center [536, 330] width 9 height 6
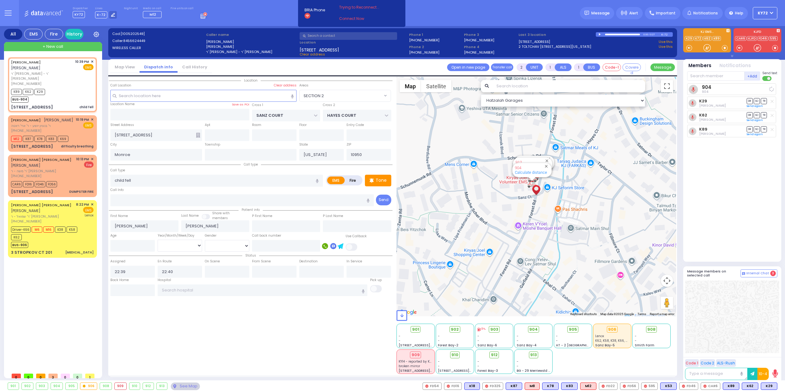
select select
radio input "true"
select select
select select "Hatzalah Garages"
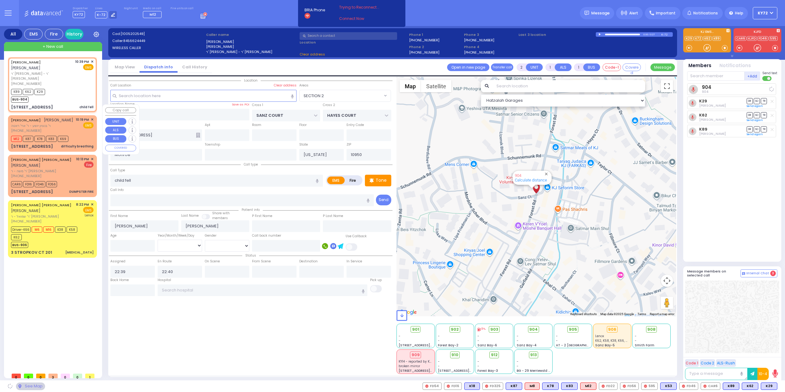
select select "SECTION 2"
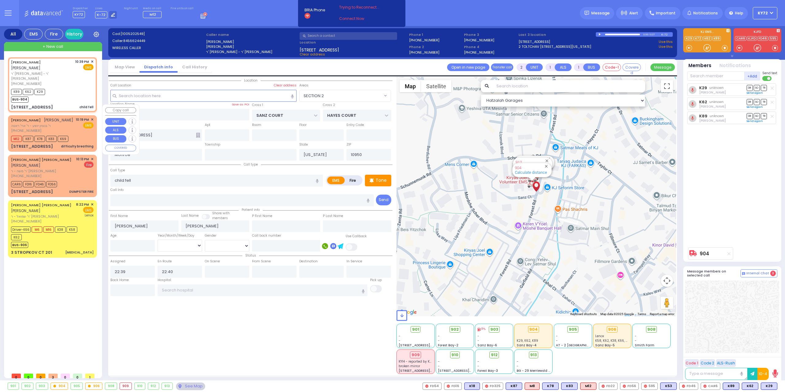
click at [80, 122] on div "EMS" at bounding box center [85, 125] width 18 height 6
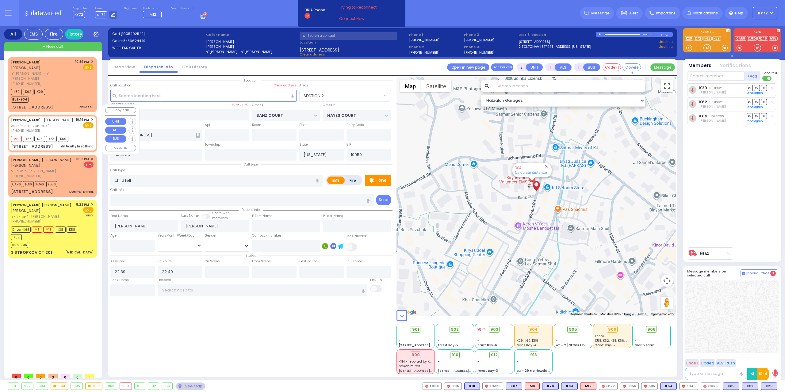
type input "6"
select select
type input "difficulty breathing"
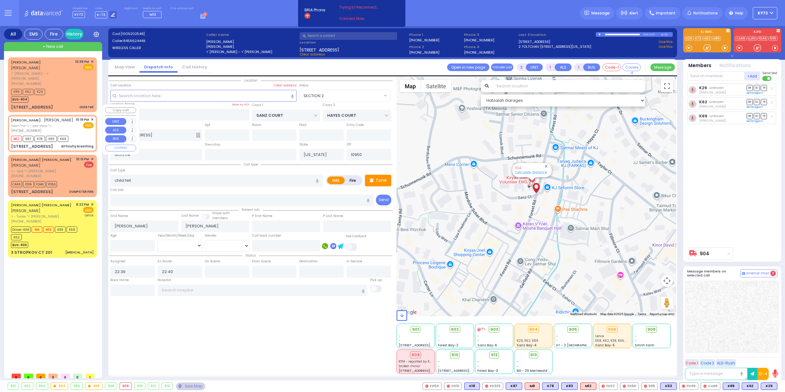
radio input "true"
type input "[PERSON_NAME]"
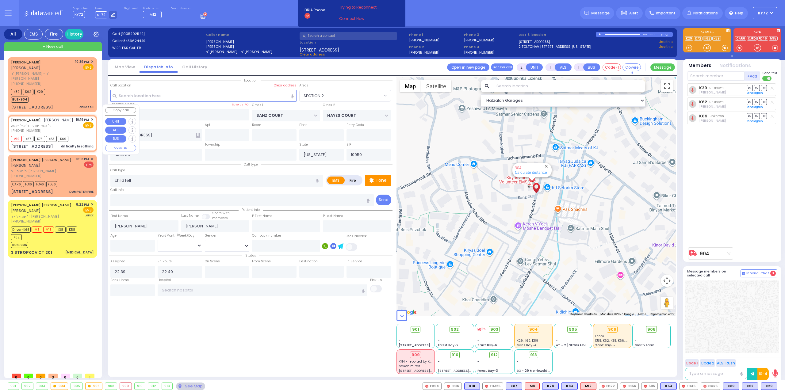
select select "Year"
type input "22:19"
type input "22:20"
type input "GORLITZ COURT"
type input "SCHUNNEMUNK RD"
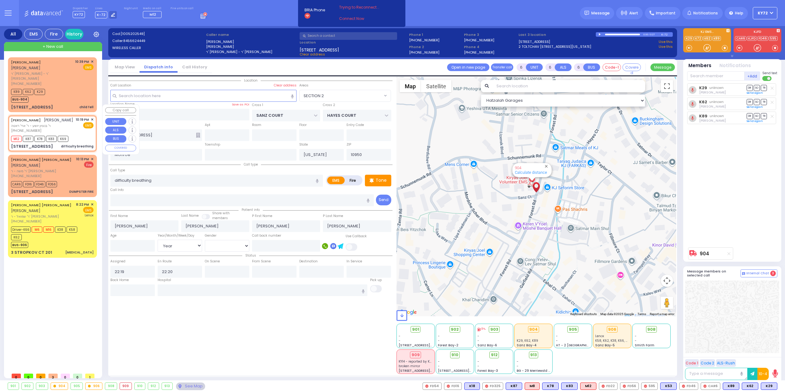
type input "[STREET_ADDRESS]"
select select "Hatzalah Garages"
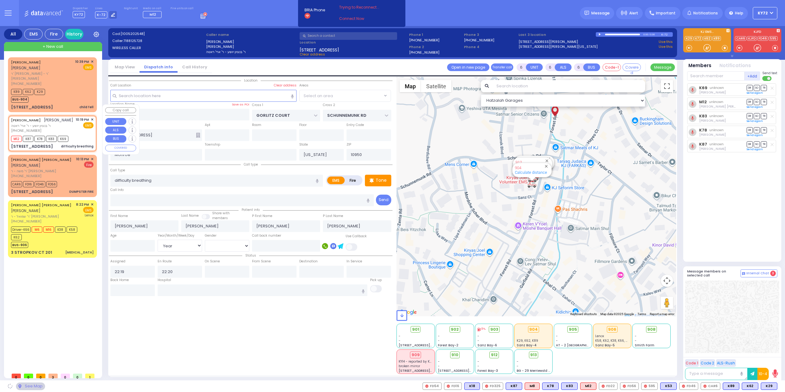
select select "PALM TREE"
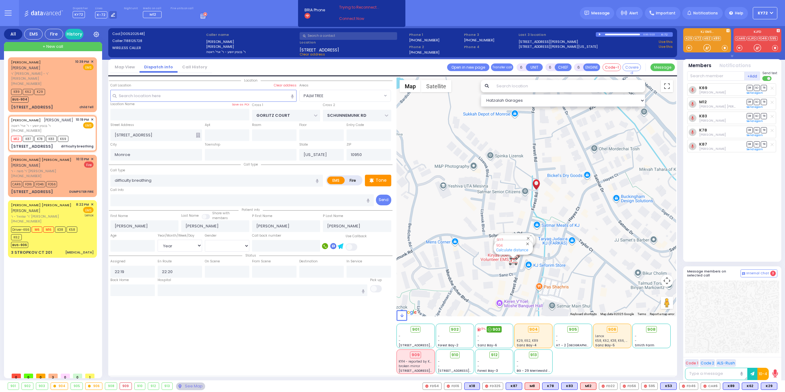
click at [492, 330] on div "903" at bounding box center [494, 329] width 15 height 7
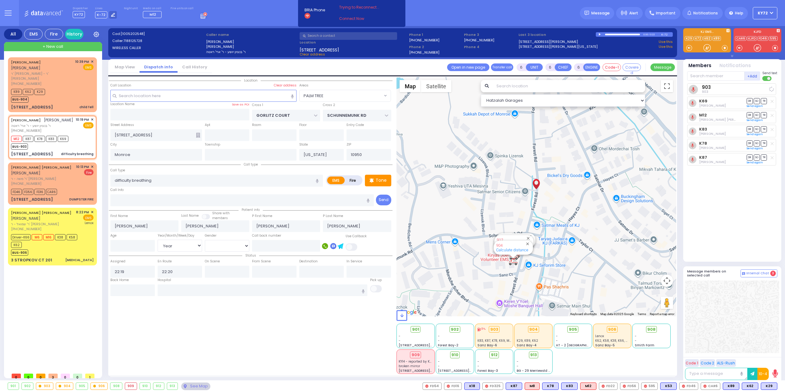
select select
radio input "true"
select select "Year"
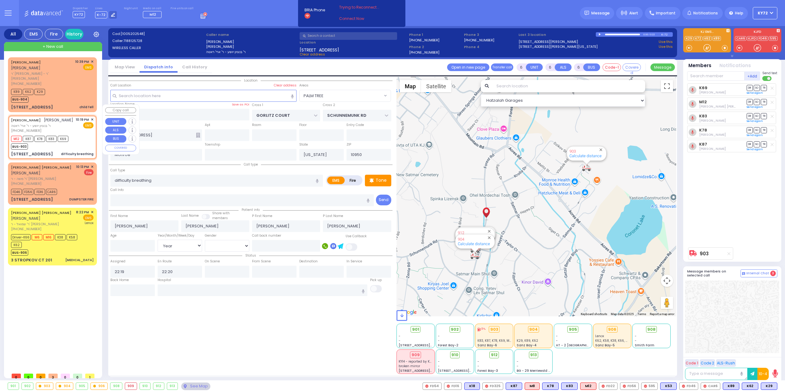
click at [50, 117] on div "[PERSON_NAME] [PERSON_NAME]" at bounding box center [42, 120] width 62 height 6
click at [58, 117] on div "[PERSON_NAME] [PERSON_NAME]" at bounding box center [42, 120] width 62 height 6
click at [72, 181] on div "[PHONE_NUMBER]" at bounding box center [42, 183] width 63 height 5
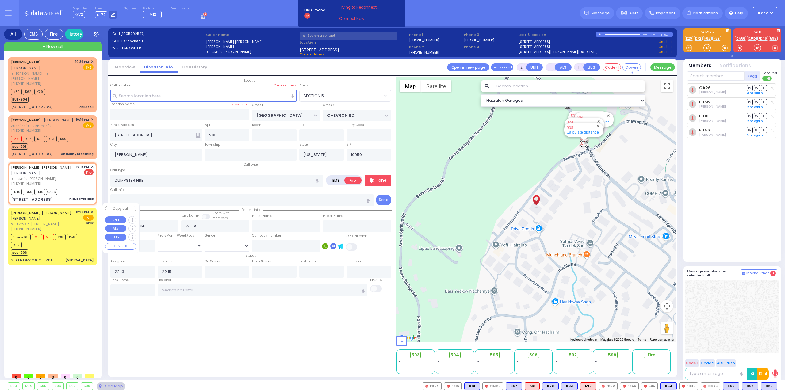
click at [67, 222] on span "ר' שמואל - ר' [PERSON_NAME]" at bounding box center [42, 224] width 63 height 5
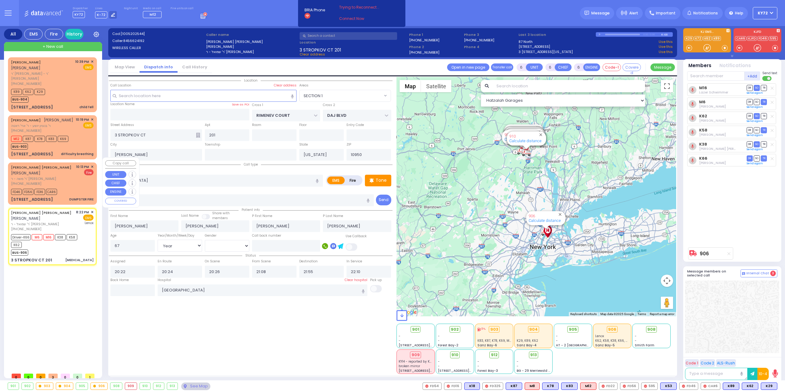
click at [77, 187] on div "FD46 FD56 FD16 CAR6" at bounding box center [52, 191] width 83 height 8
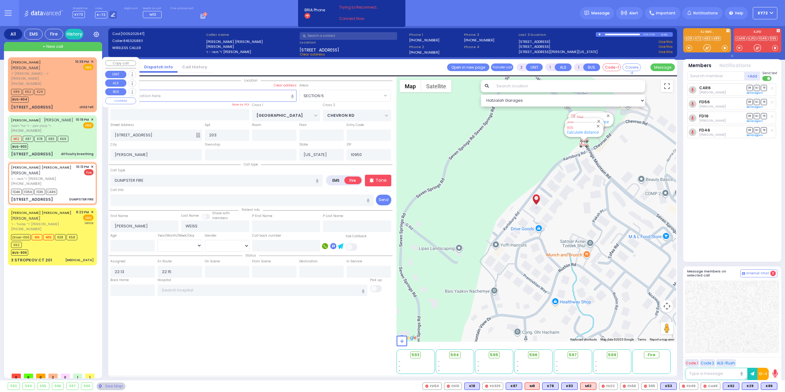
click at [69, 90] on div "K89 K62 K29 BUS-904" at bounding box center [52, 94] width 83 height 15
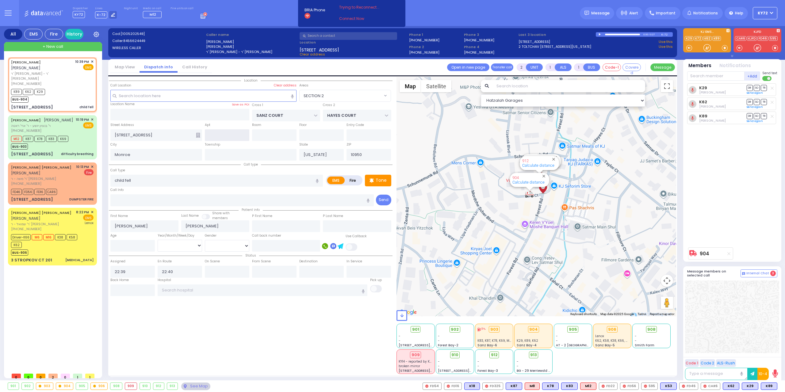
click at [218, 138] on input "text" at bounding box center [227, 135] width 44 height 12
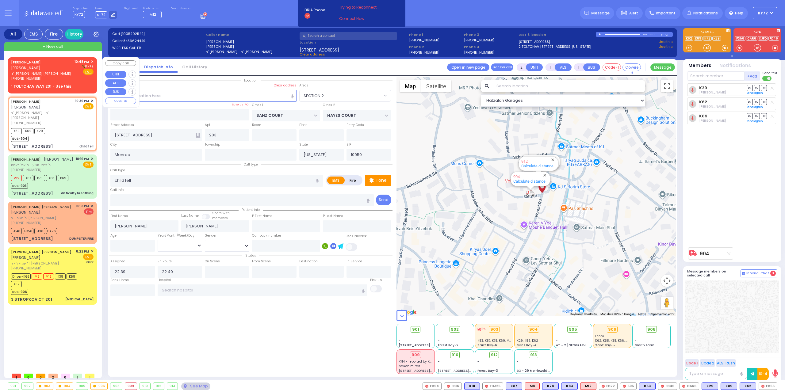
click at [41, 62] on link "[PERSON_NAME]" at bounding box center [26, 62] width 30 height 5
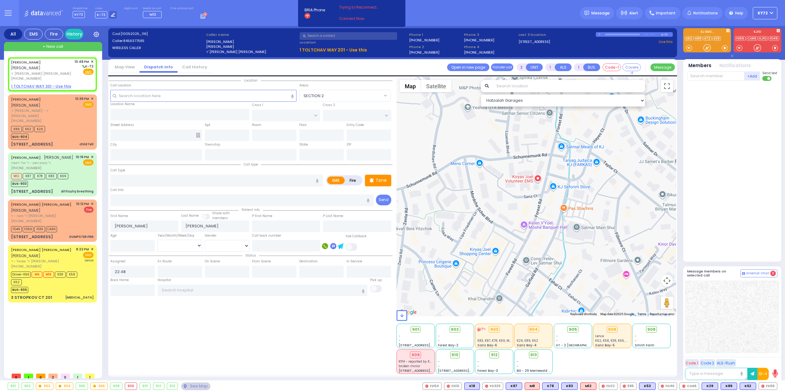
select select
radio input "true"
select select
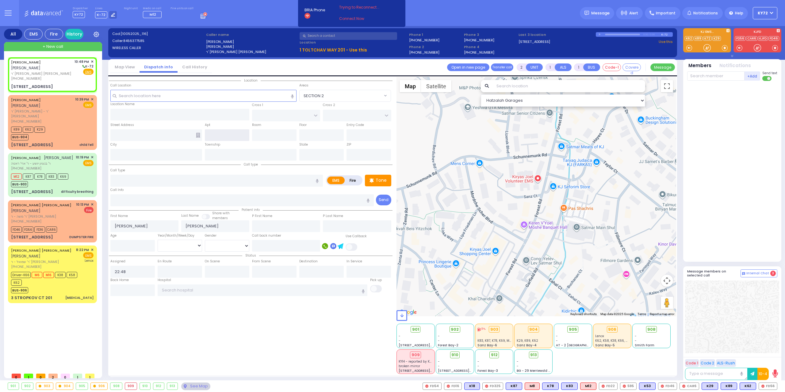
type input "ACRES RD"
type input "DINEV RD"
type input "[STREET_ADDRESS]"
type input "[PERSON_NAME]"
type input "[US_STATE]"
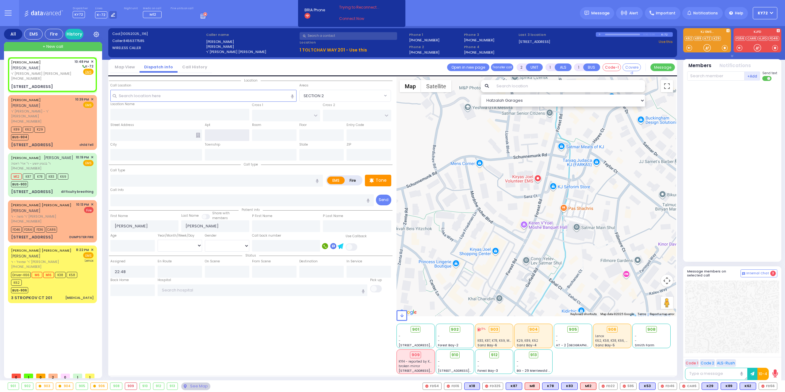
type input "10950"
select select "PALM TREE"
select select "Hatzalah Garages"
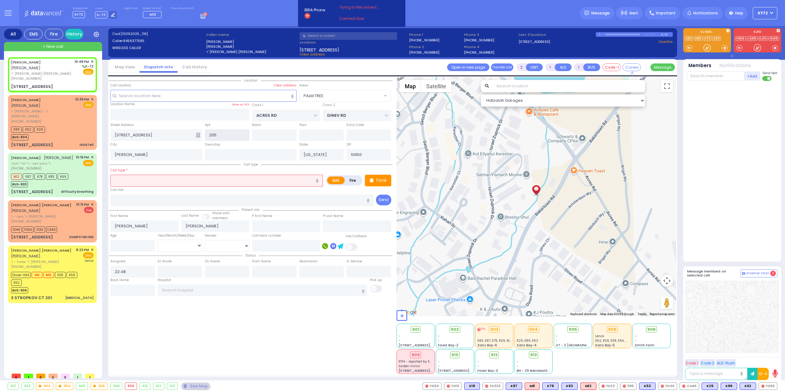
type input "205"
click at [245, 182] on input "text" at bounding box center [216, 181] width 213 height 12
select select
radio input "true"
select select
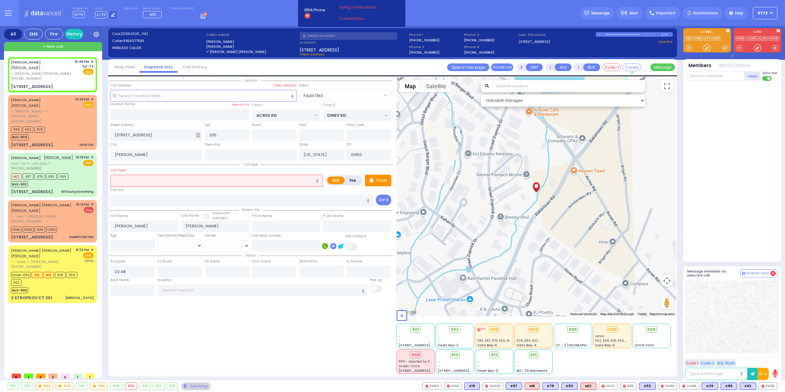
select select "Hatzalah Garages"
click at [353, 179] on label "Fire" at bounding box center [352, 181] width 17 height 8
radio input "true"
select select "PALM TREE"
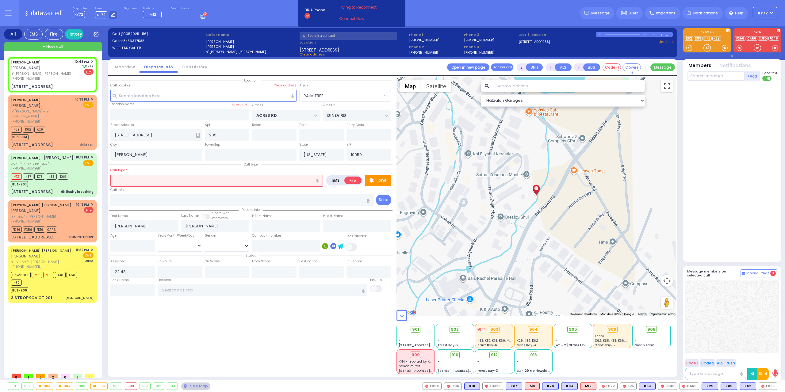
select select
radio input "true"
select select
select select "Hatzalah Garages"
click at [277, 179] on input "text" at bounding box center [216, 181] width 213 height 12
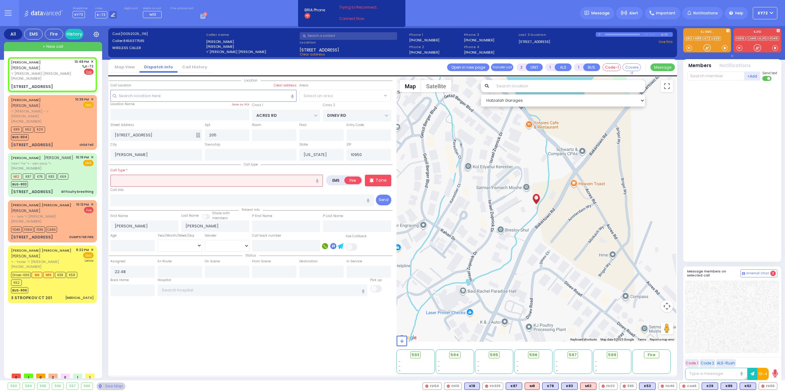
select select "PALM TREE"
select select
radio input "true"
select select
select select "Hatzalah Garages"
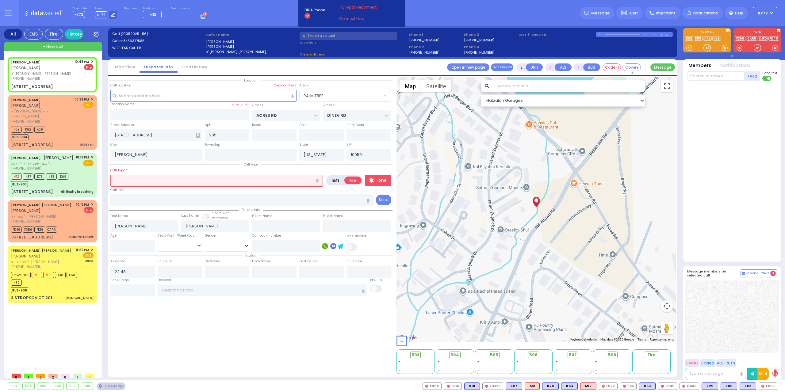
select select "PALM TREE"
type input "al"
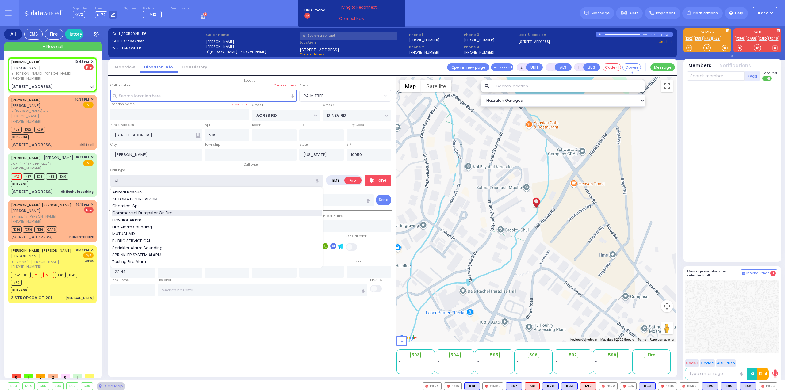
select select
radio input "true"
select select
select select "Hatzalah Garages"
select select "PALM TREE"
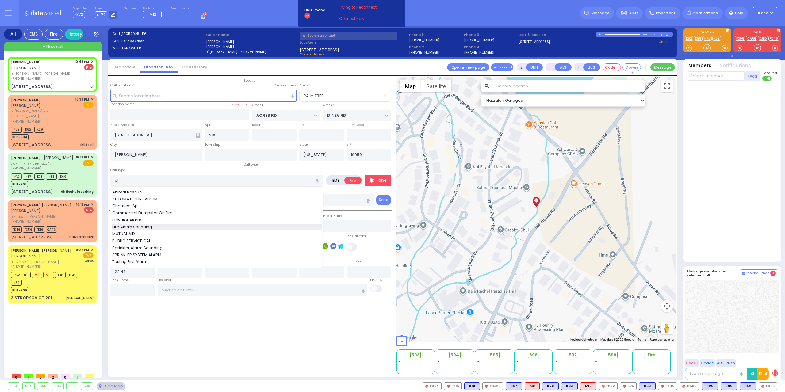
click at [253, 227] on div "Fire Alarm Sounding" at bounding box center [217, 227] width 210 height 6
type input "Fire Alarm Sounding"
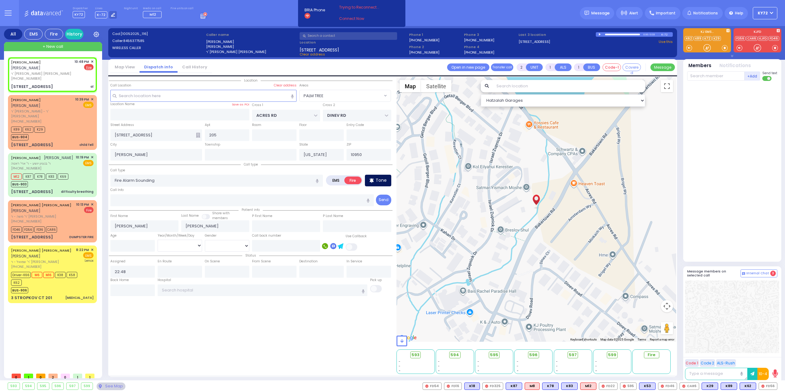
click at [374, 179] on div "Tone" at bounding box center [378, 181] width 26 height 12
select select
radio input "true"
select select
select select "Hatzalah Garages"
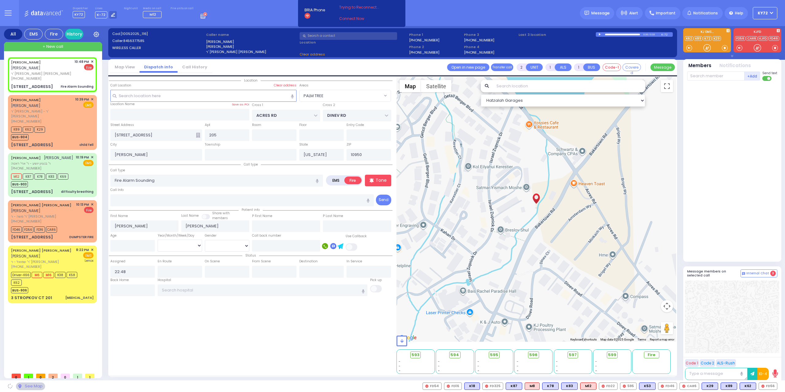
select select "PALM TREE"
click at [51, 71] on span "ר' [PERSON_NAME] [PERSON_NAME]" at bounding box center [41, 73] width 61 height 5
select select
radio input "true"
select select
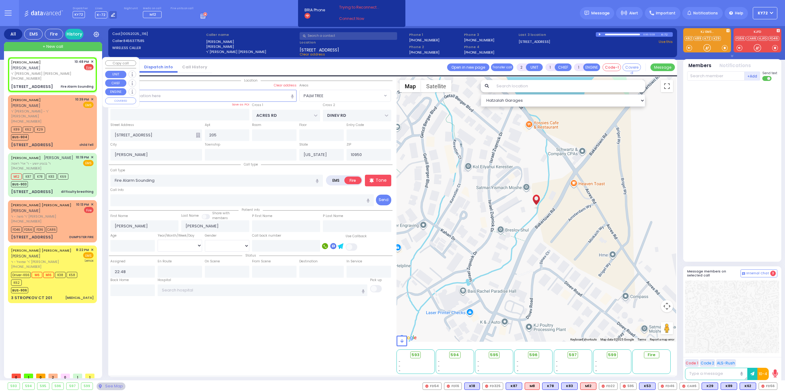
select select "Hatzalah Garages"
select select "PALM TREE"
click at [723, 79] on input "text" at bounding box center [715, 75] width 57 height 9
type input "73"
select select
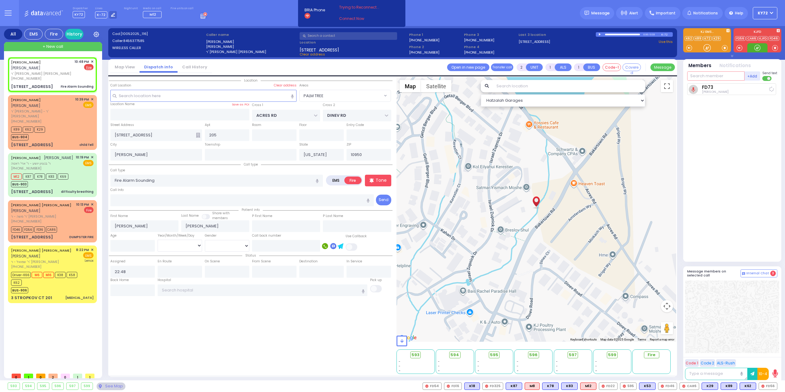
radio input "true"
select select
type input "22:49"
select select "Hatzalah Garages"
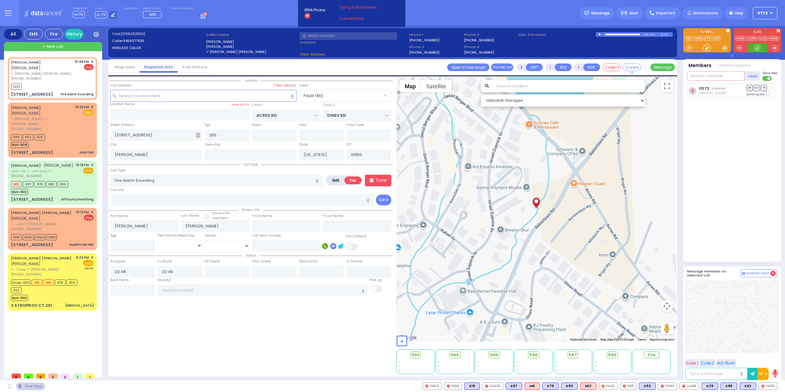
select select "PALM TREE"
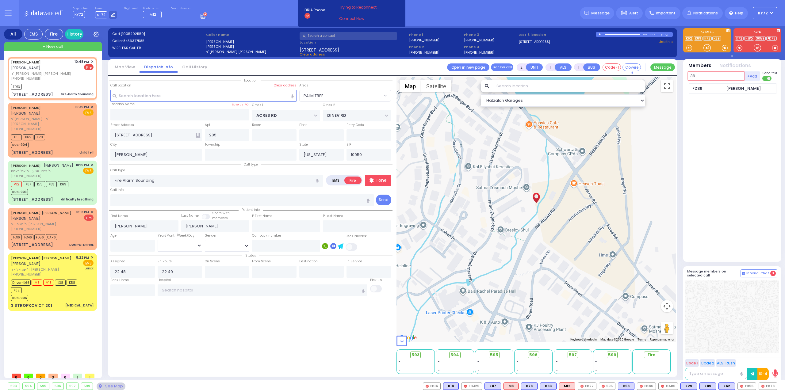
type input "36"
select select
radio input "true"
select select
select select "Hatzalah Garages"
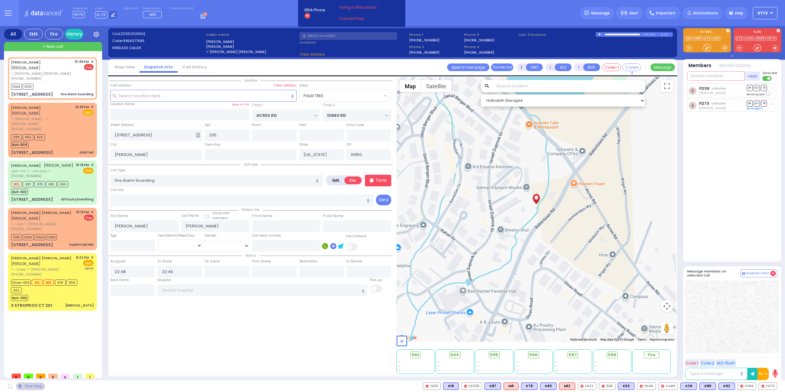
select select "PALM TREE"
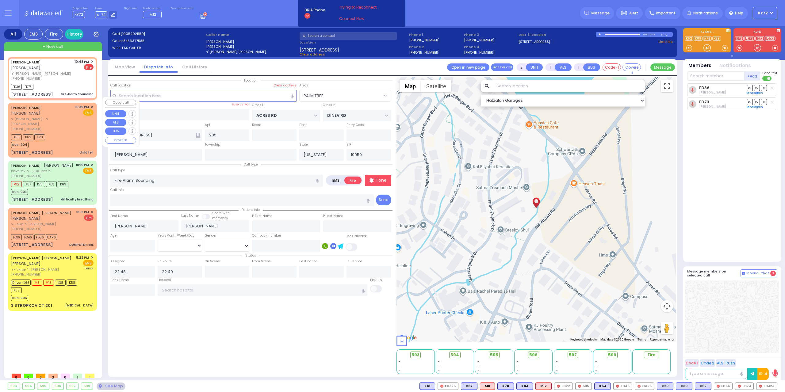
click at [67, 133] on div "K89 K62 K29 BUS-904" at bounding box center [52, 140] width 83 height 15
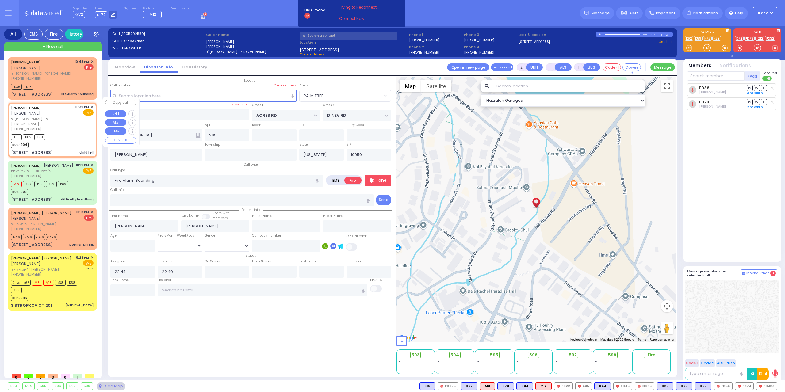
select select
type input "child fell"
radio input "true"
type input "[PERSON_NAME]"
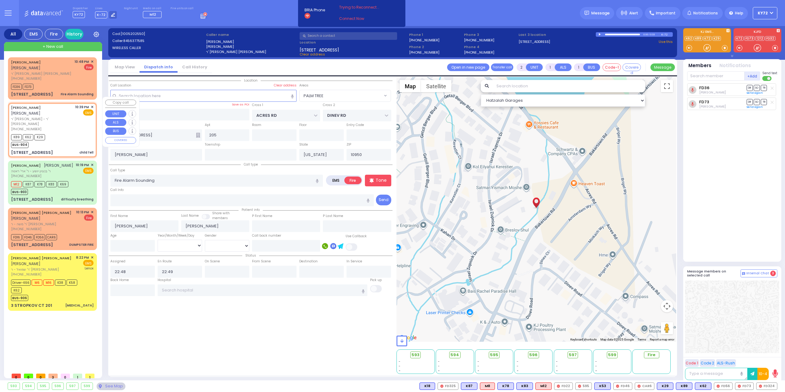
select select
type input "22:39"
type input "22:40"
select select "Hatzalah Garages"
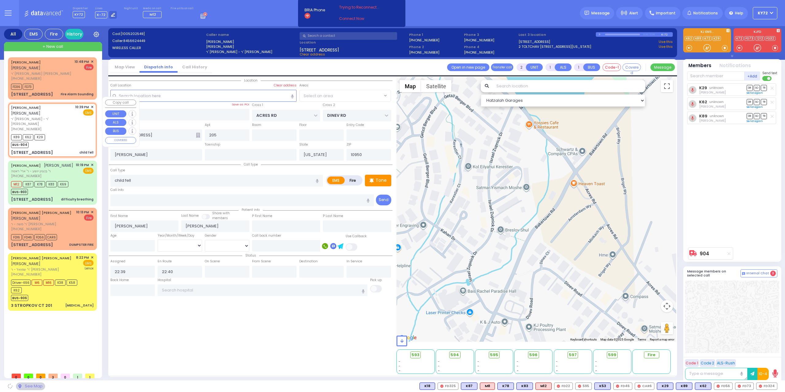
type input "SANZ COURT"
type input "HAYES COURT"
type input "[STREET_ADDRESS]"
type input "203"
type input "Monroe"
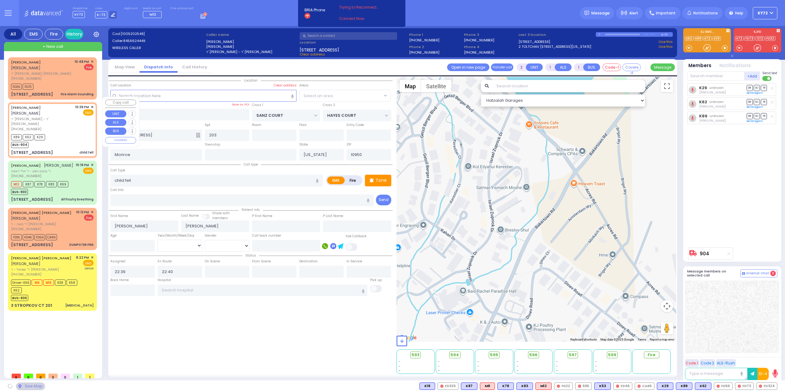
select select "SECTION 2"
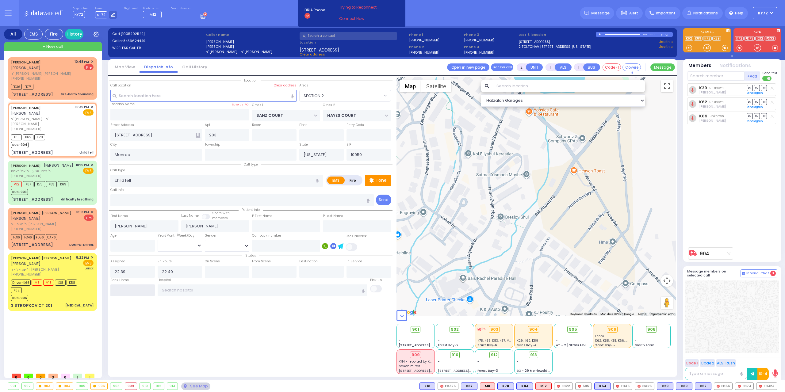
click at [135, 285] on input "text" at bounding box center [132, 291] width 44 height 12
type input "22:50"
click at [135, 285] on input "22:50" at bounding box center [132, 291] width 44 height 12
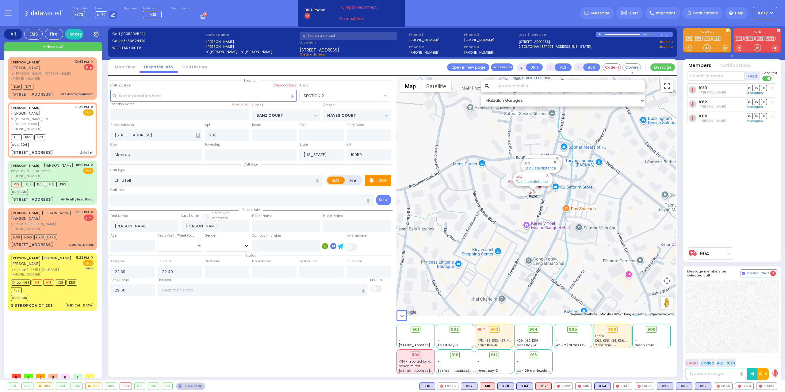
click at [153, 324] on div "Location 203" at bounding box center [251, 225] width 284 height 297
select select
radio input "true"
select select
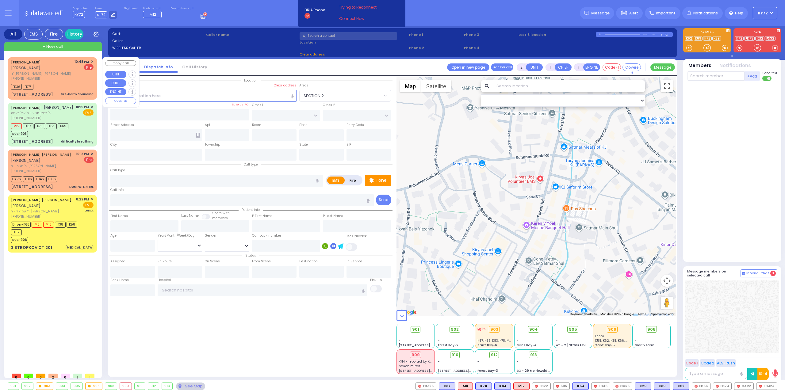
click at [53, 76] on div "[PHONE_NUMBER]" at bounding box center [41, 78] width 61 height 5
select select
type input "Fire Alarm Sounding"
radio input "false"
radio input "true"
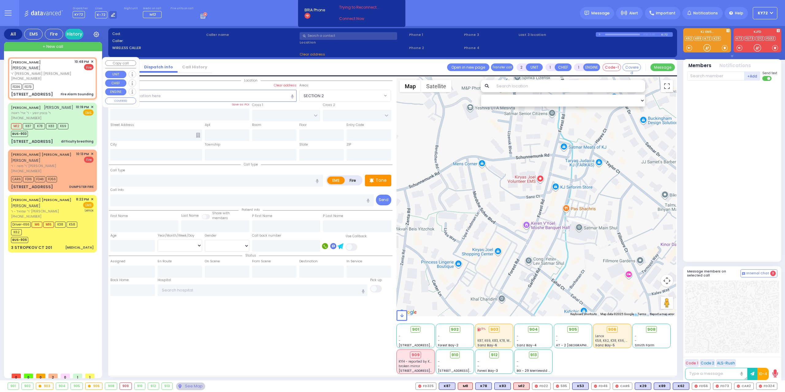
type input "[PERSON_NAME]"
select select
type input "22:48"
type input "22:49"
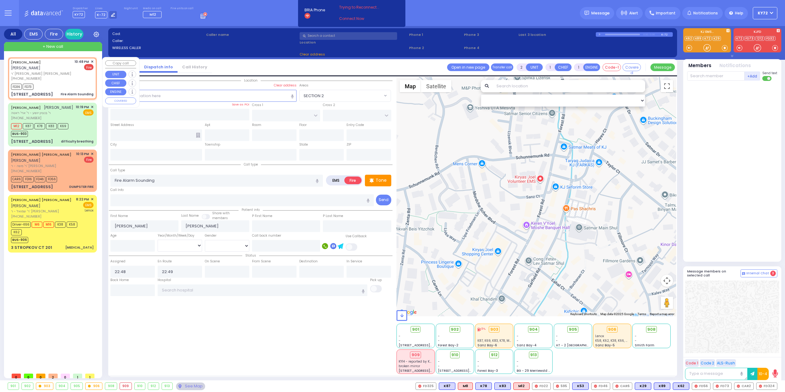
type input "ACRES RD"
type input "DINEV RD"
type input "77 Bakertown Road"
type input "205"
type input "[PERSON_NAME]"
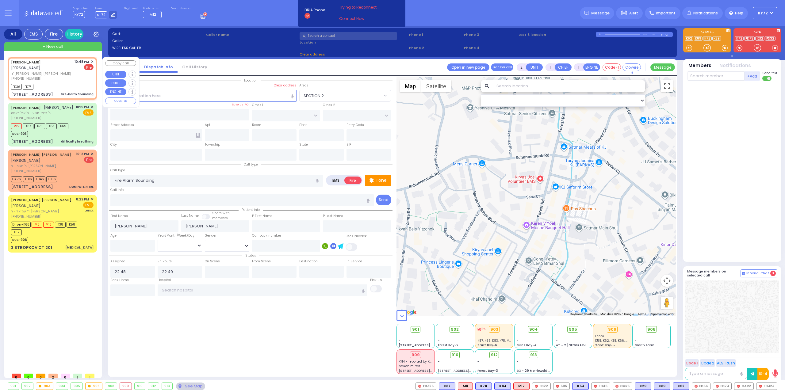
type input "[US_STATE]"
type input "10950"
select select "Hatzalah Garages"
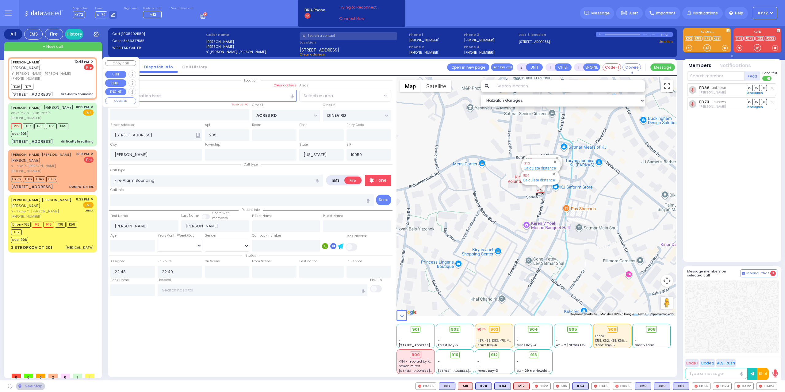
select select "PALM TREE"
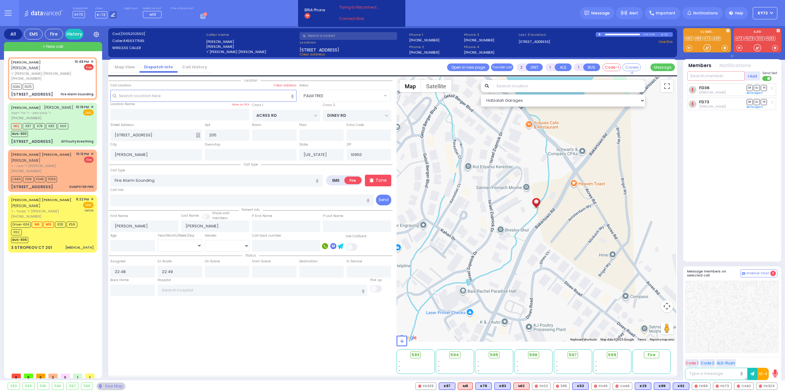
click at [715, 75] on input "text" at bounding box center [715, 75] width 57 height 9
type input "car2"
click at [729, 90] on div "Isaac Friedman" at bounding box center [743, 89] width 35 height 6
select select
radio input "true"
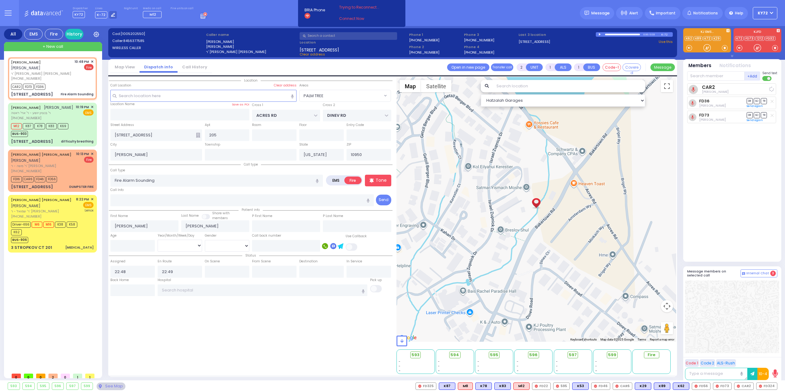
select select
select select "PALM TREE"
select select "Hatzalah Garages"
click at [721, 80] on input "text" at bounding box center [715, 75] width 57 height 9
click at [77, 125] on div "M12 K87 K78 K83 K69 BUS-903" at bounding box center [52, 129] width 83 height 15
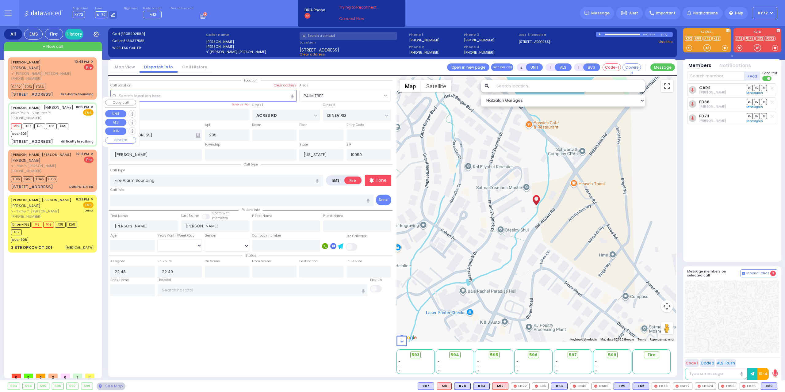
type input "6"
select select
type input "difficulty breathing"
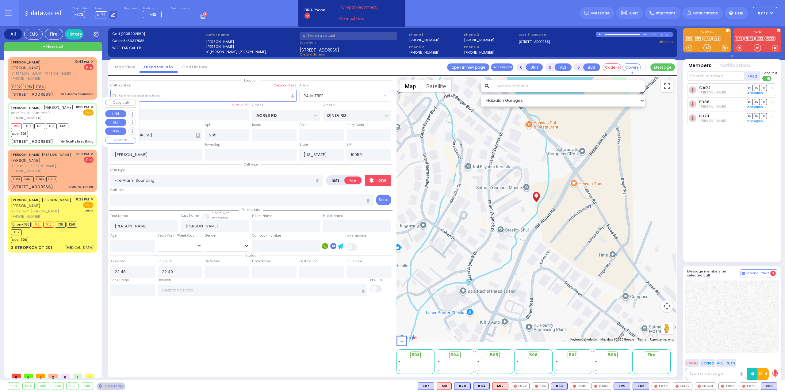
radio input "true"
type input "[PERSON_NAME]"
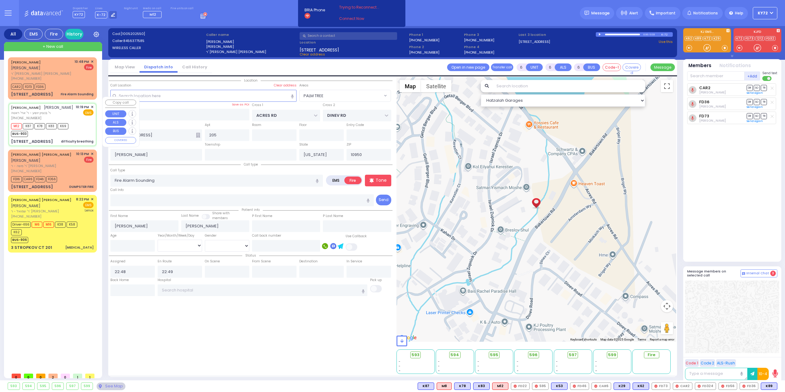
type input "11"
select select "Year"
select select "[DEMOGRAPHIC_DATA]"
type input "22:19"
type input "22:20"
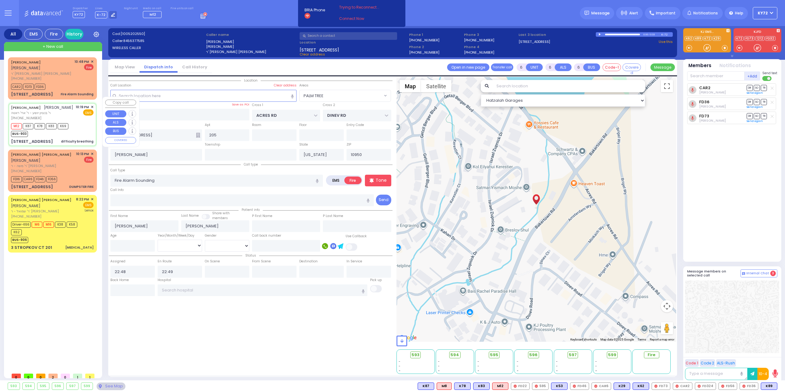
type input "22:21"
type input "22:43"
type input "Valley Hospital 4 Valley Health Plaza Paramus"
select select "Hatzalah Garages"
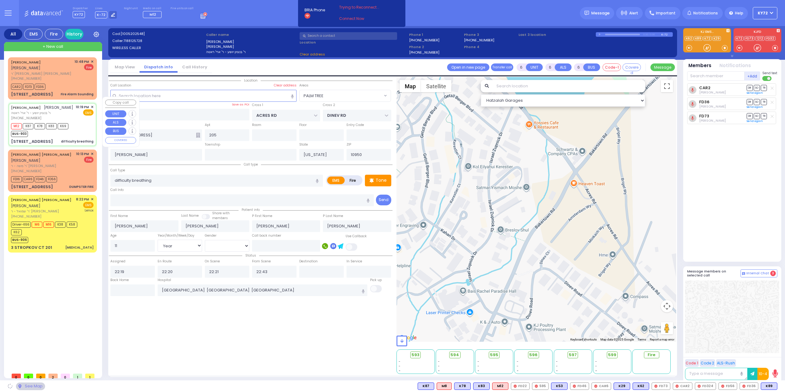
type input "GORLITZ COURT"
type input "SCHUNNEMUNK RD"
type input "[STREET_ADDRESS]"
type input "Monroe"
select select "PALM TREE"
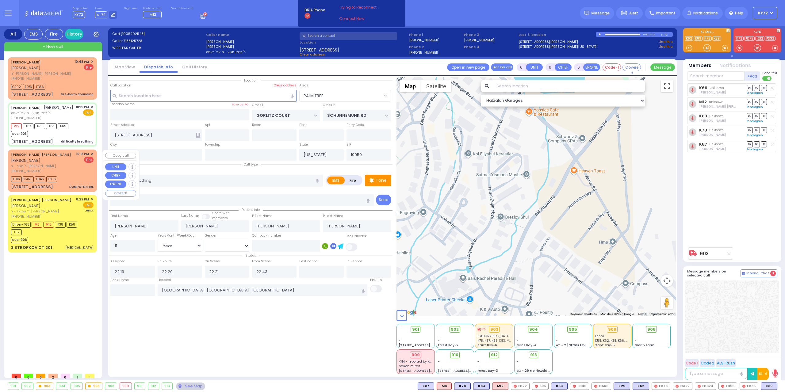
click at [78, 170] on div "10:13 PM ✕ Fire" at bounding box center [85, 163] width 18 height 22
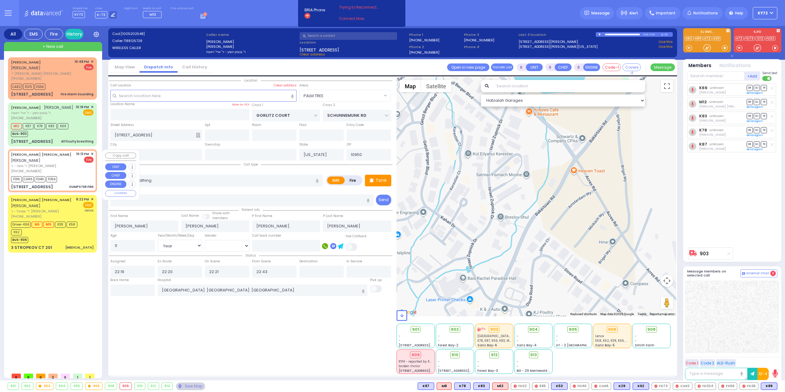
type input "2"
type input "1"
select select
type input "DUMPSTER FIRE"
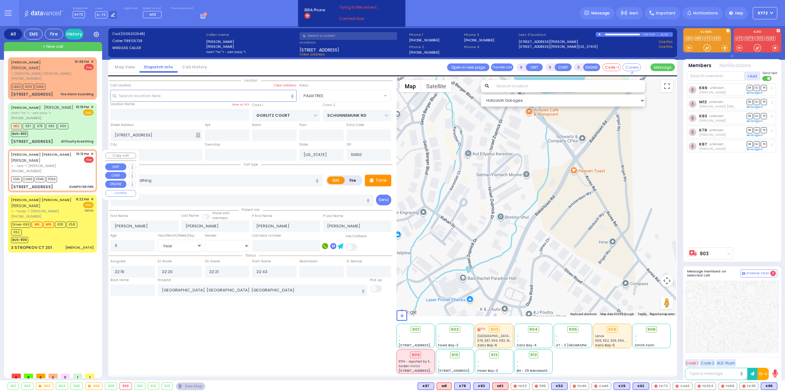
radio input "false"
radio input "true"
type input "[PERSON_NAME]"
type input "WEISS"
select select
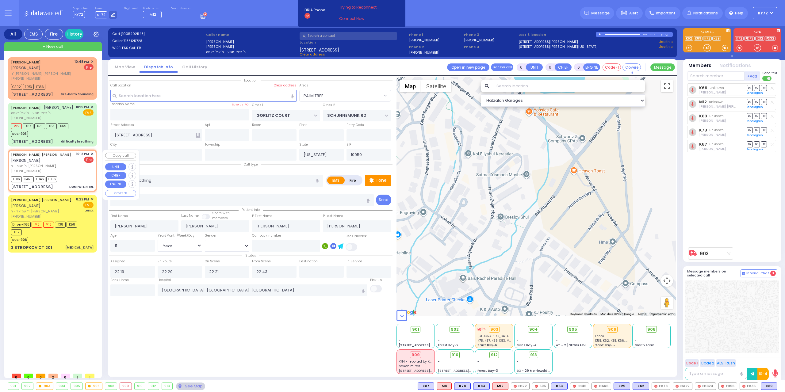
select select
type input "22:13"
type input "22:15"
select select "Hatzalah Garages"
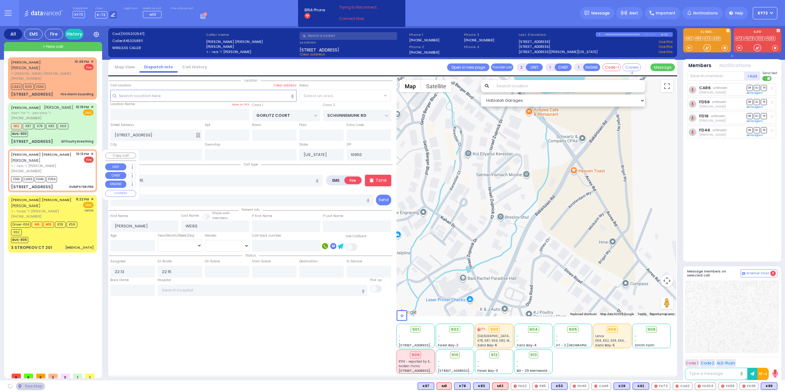
type input "[GEOGRAPHIC_DATA]"
type input "CHEVRON RD"
type input "[STREET_ADDRESS]"
type input "203"
type input "[PERSON_NAME]"
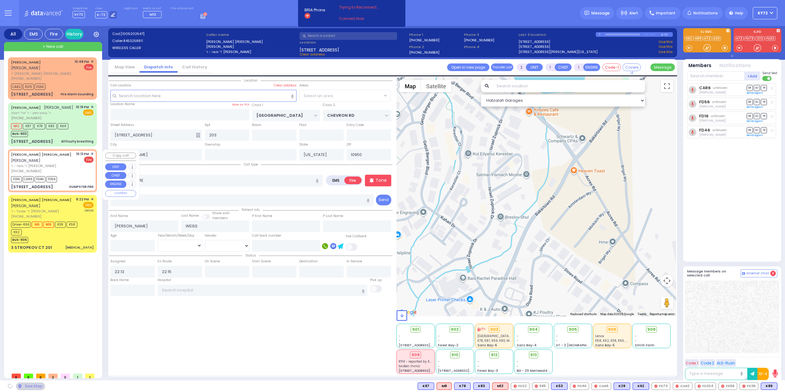
select select "SECTION 5"
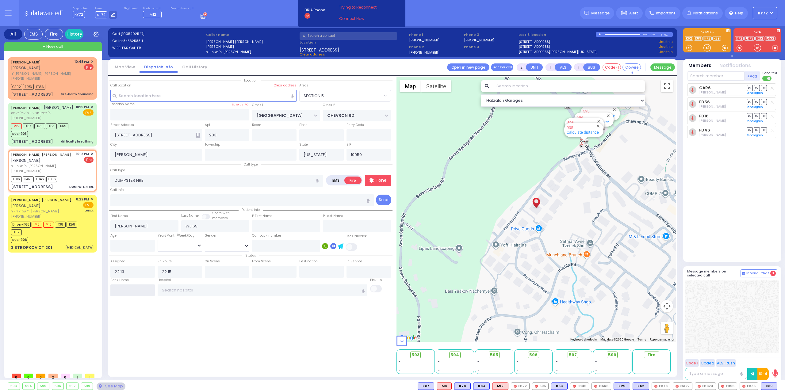
click at [143, 292] on input "text" at bounding box center [132, 291] width 44 height 12
type input "22:51"
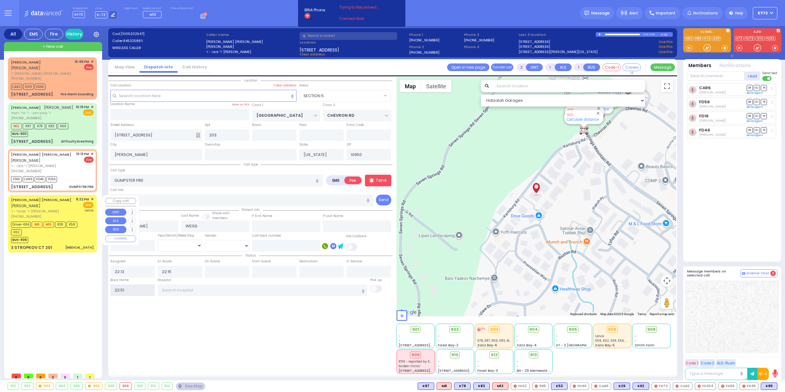
select select
radio input "true"
select select
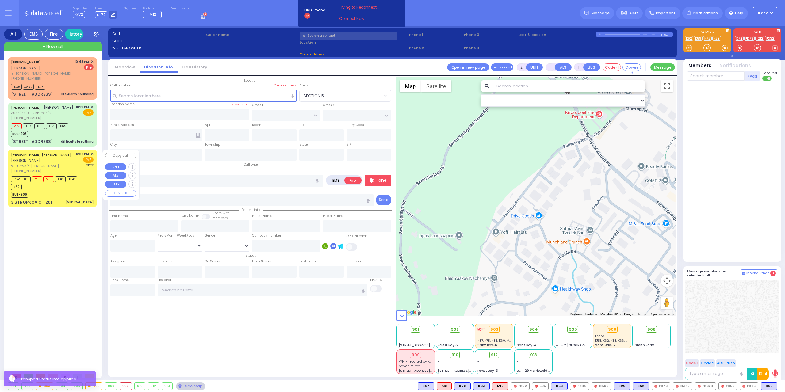
click at [71, 196] on div "BUS-906" at bounding box center [49, 194] width 77 height 8
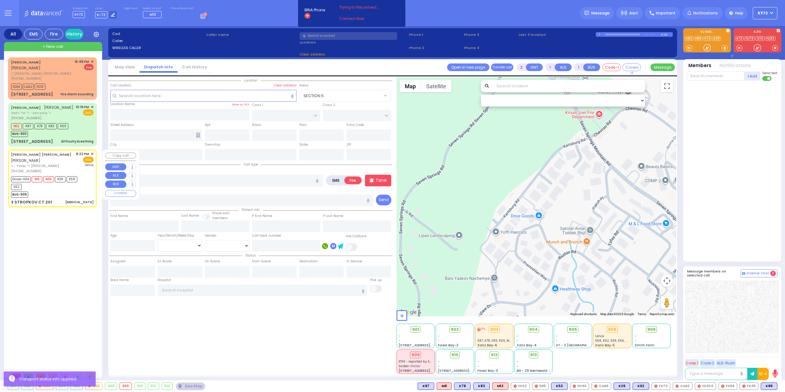
type input "6"
select select
type input "[MEDICAL_DATA]"
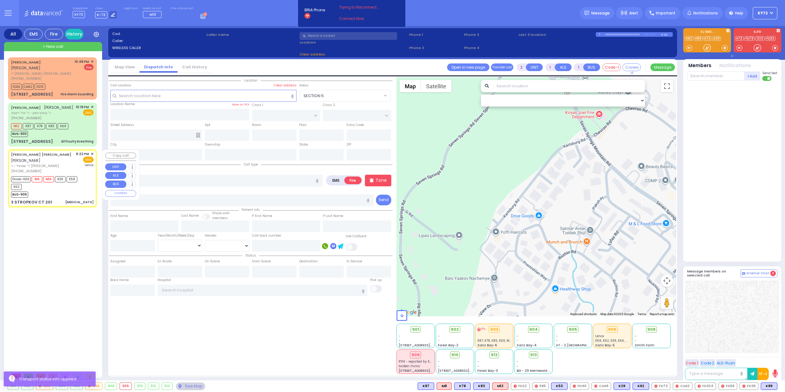
radio input "true"
type input "[PERSON_NAME]"
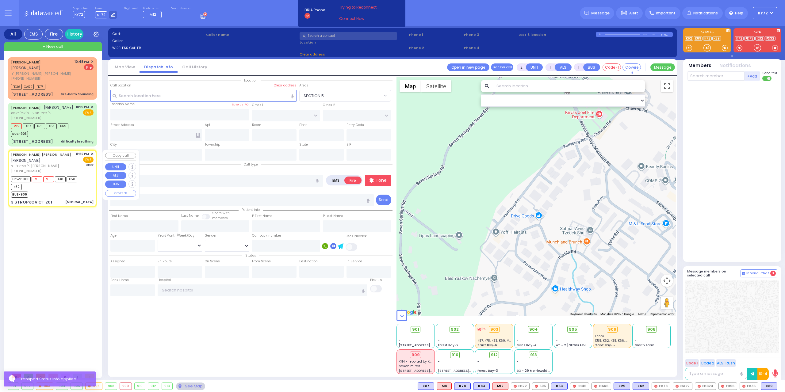
type input "67"
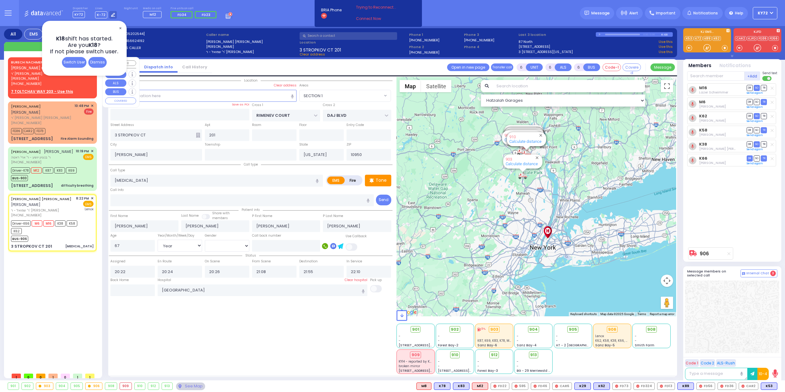
click at [24, 73] on span "ר' מרדכי צבי - ר' יצחק אייזיק כהנא" at bounding box center [42, 76] width 63 height 10
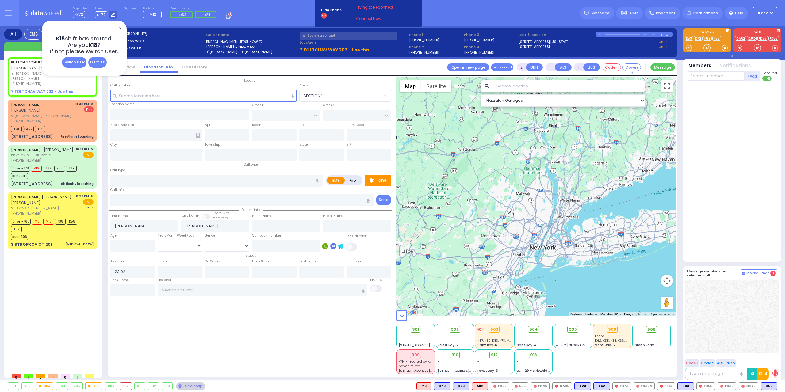
click at [121, 29] on span "✕" at bounding box center [120, 28] width 5 height 7
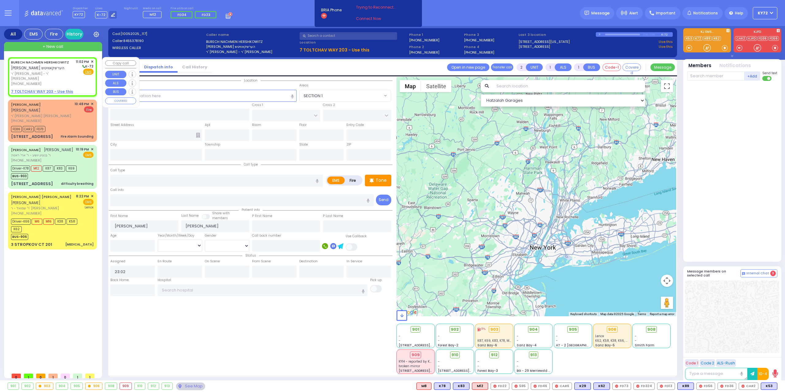
click at [38, 72] on span "ר' מרדכי צבי - ר' יצחק אייזיק כהנא" at bounding box center [42, 76] width 63 height 10
click at [91, 62] on span "✕" at bounding box center [92, 61] width 3 height 5
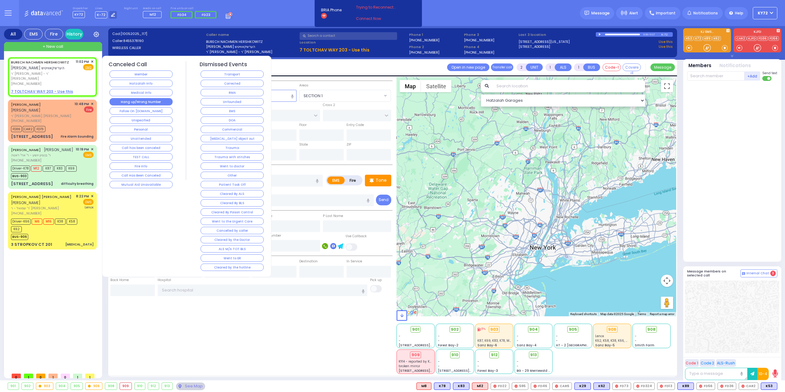
click at [159, 101] on button "Hang up/Wrong Number" at bounding box center [141, 101] width 63 height 7
